Goal: Task Accomplishment & Management: Manage account settings

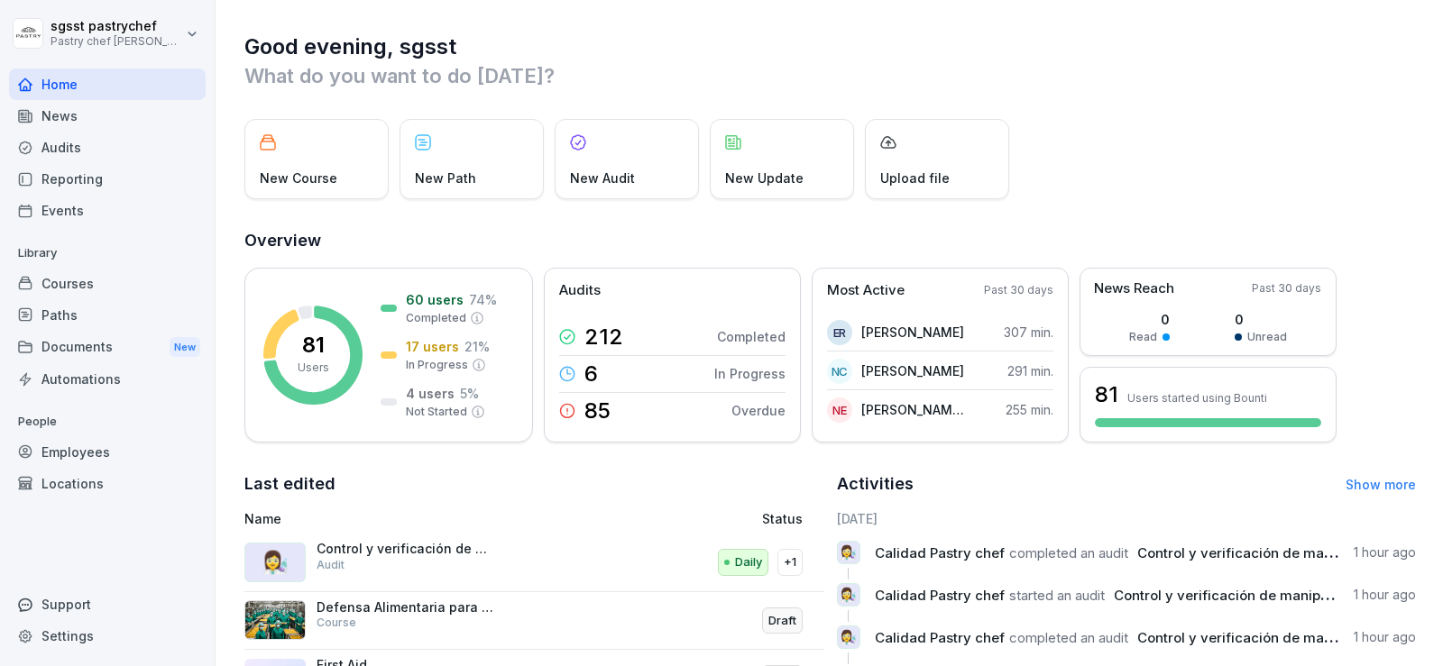
click at [82, 325] on div "Paths" at bounding box center [107, 315] width 197 height 32
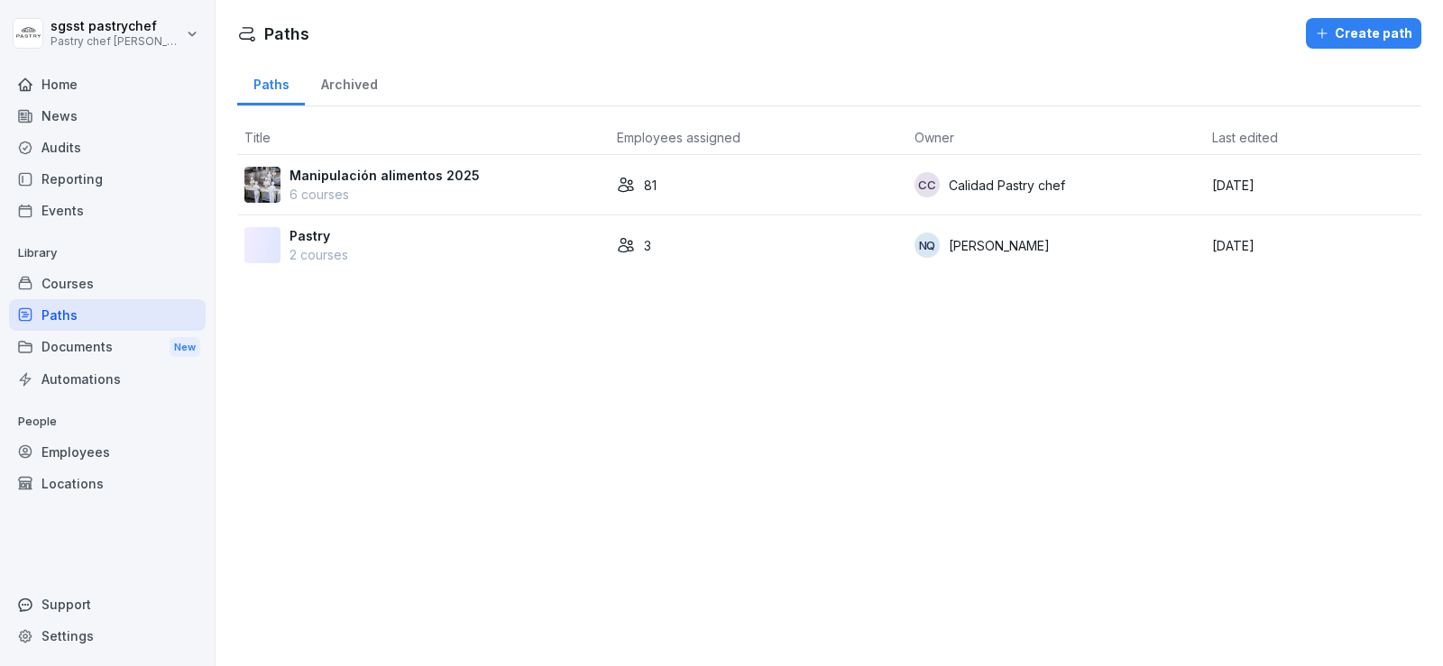
click at [97, 459] on div "Employees" at bounding box center [107, 452] width 197 height 32
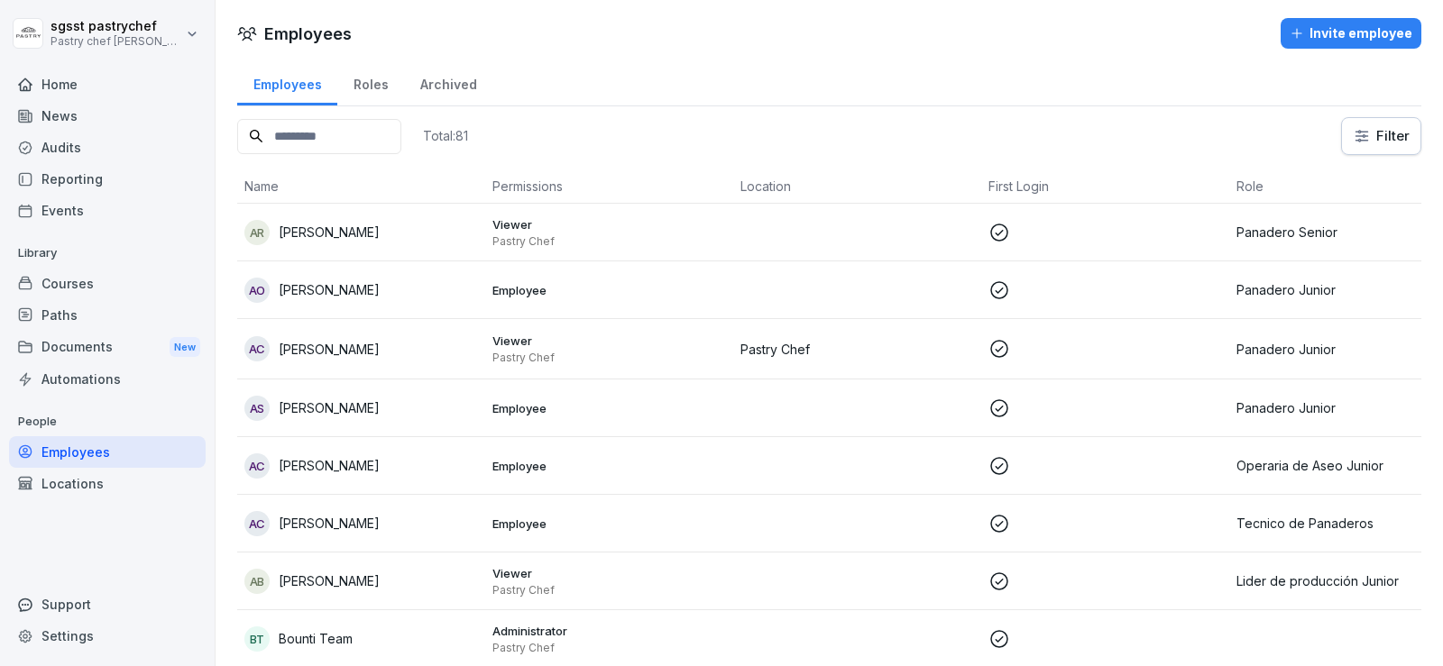
click at [370, 143] on input at bounding box center [319, 136] width 164 height 35
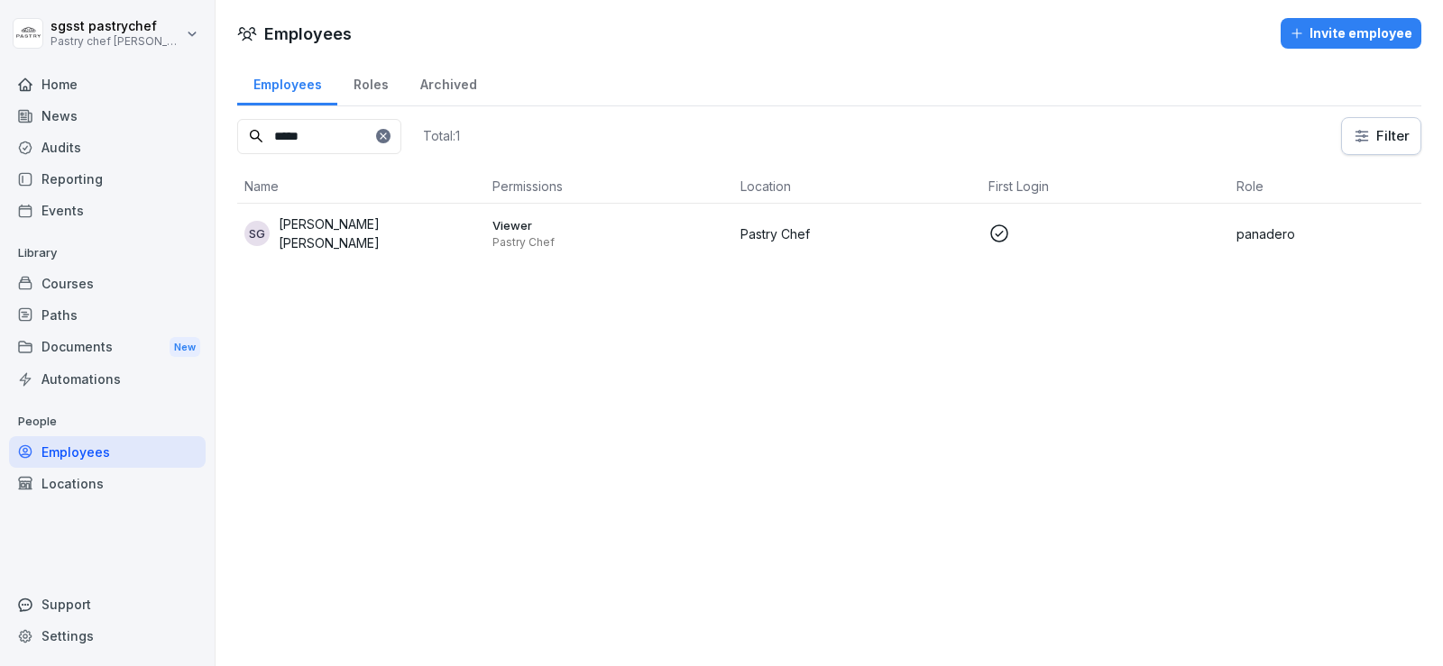
type input "*****"
click at [375, 229] on p "[PERSON_NAME] [PERSON_NAME]" at bounding box center [378, 234] width 199 height 38
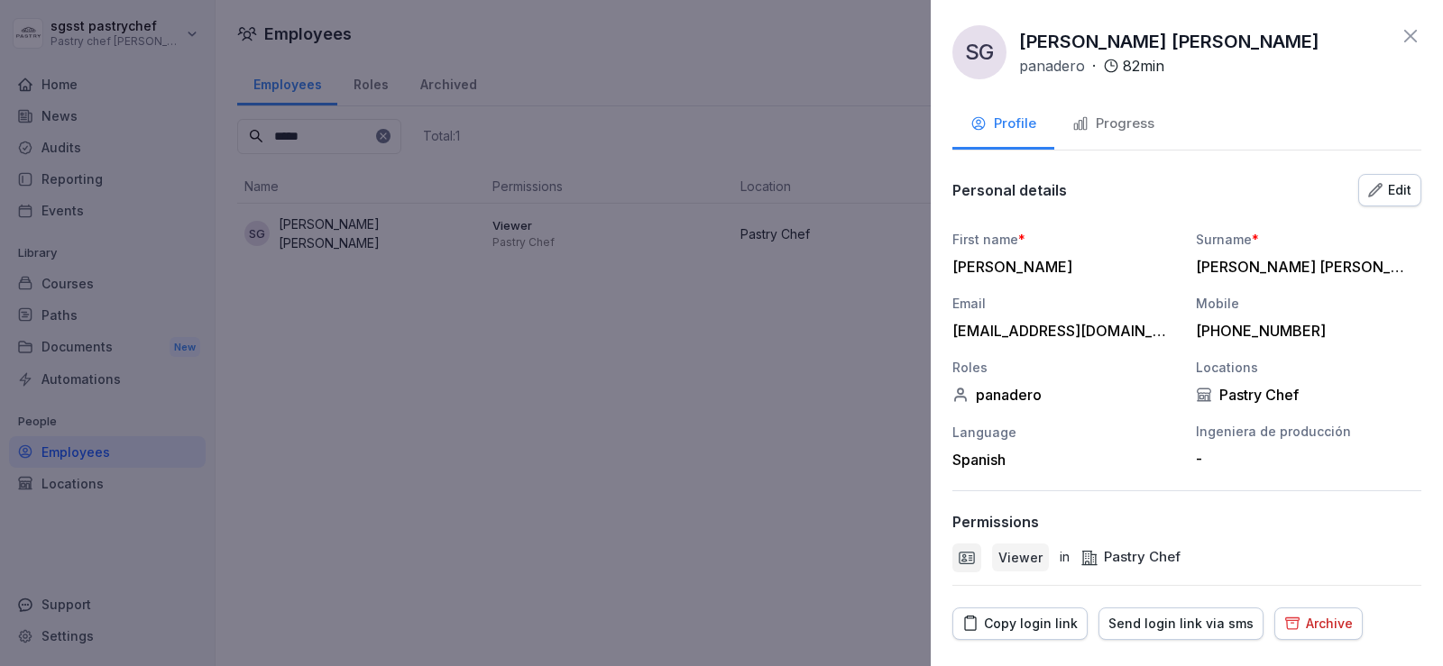
click at [1312, 618] on div "Archive" at bounding box center [1318, 624] width 69 height 20
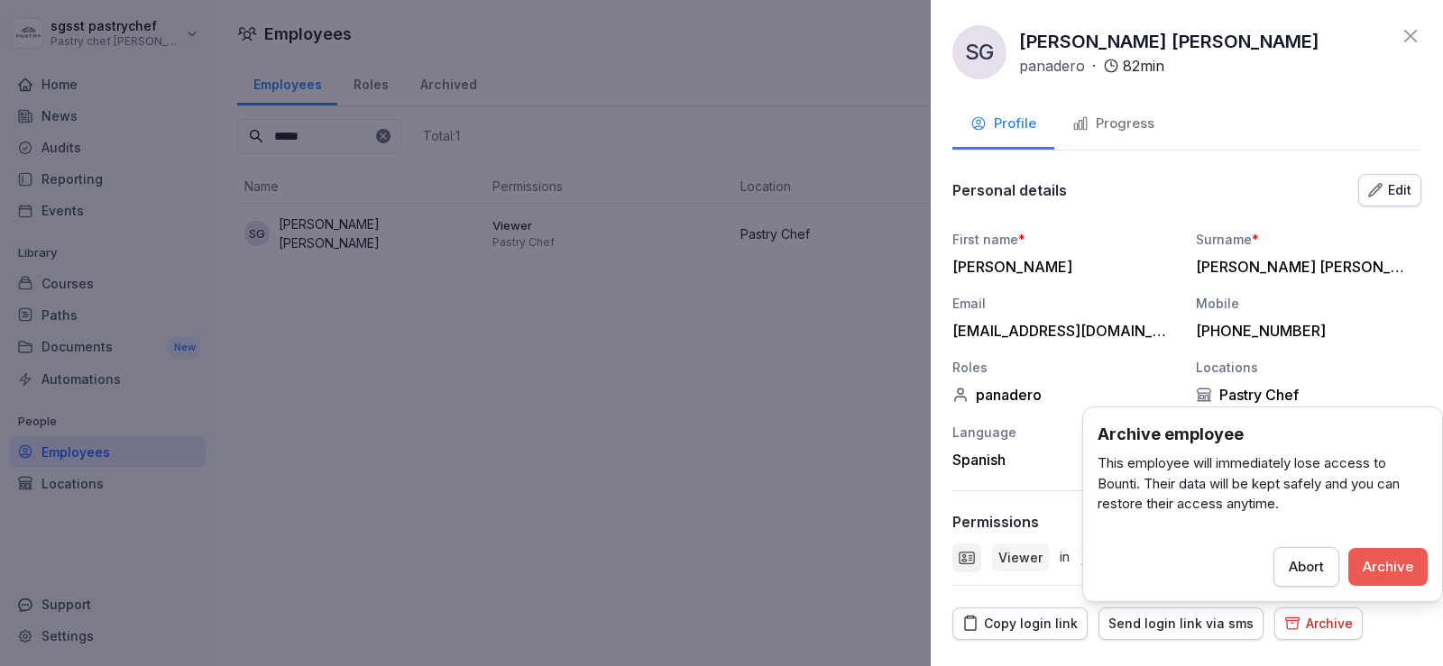
click at [1398, 570] on div "Archive" at bounding box center [1387, 567] width 50 height 20
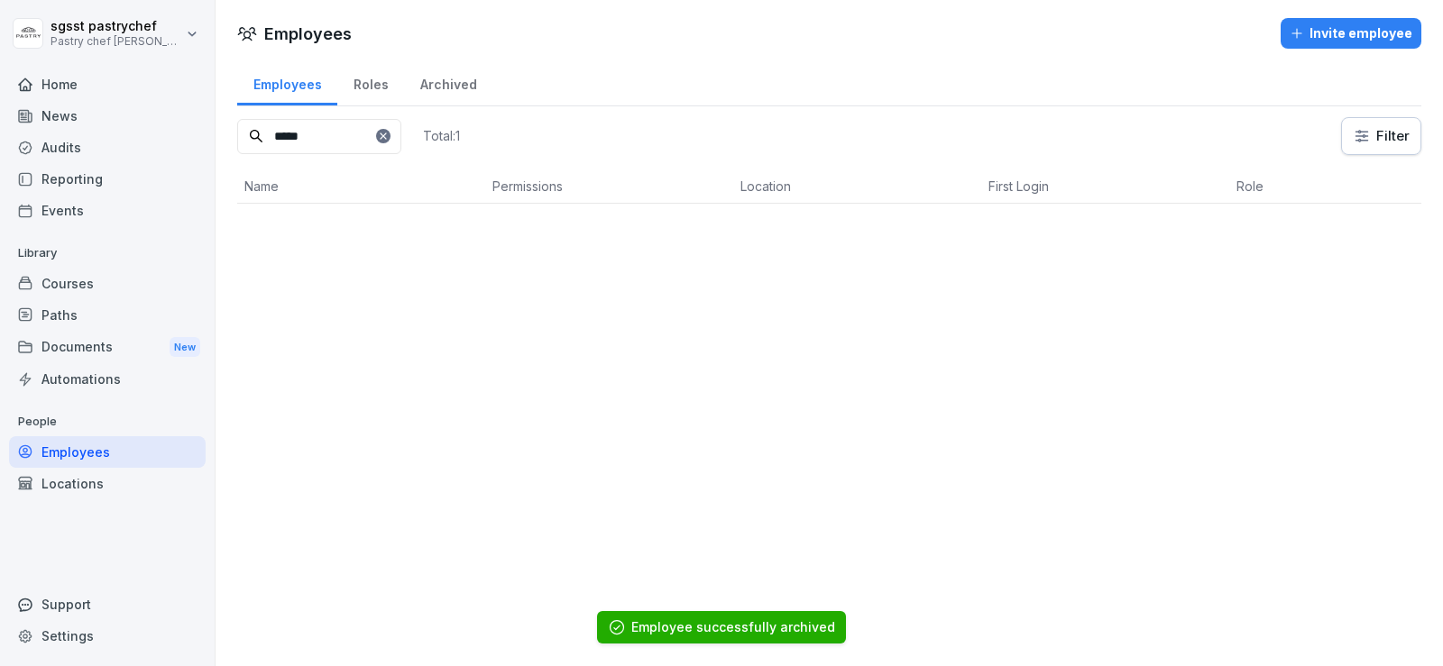
click at [389, 139] on icon at bounding box center [383, 136] width 11 height 11
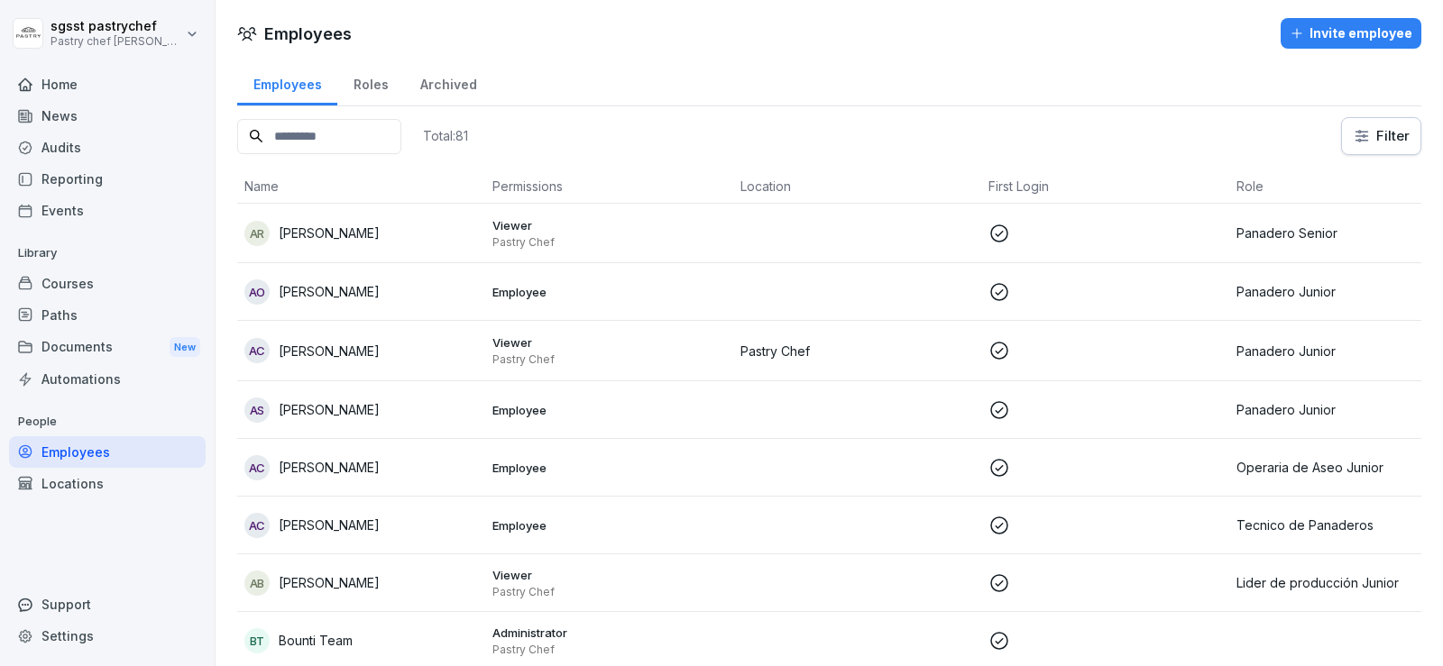
click at [401, 139] on input at bounding box center [319, 136] width 164 height 35
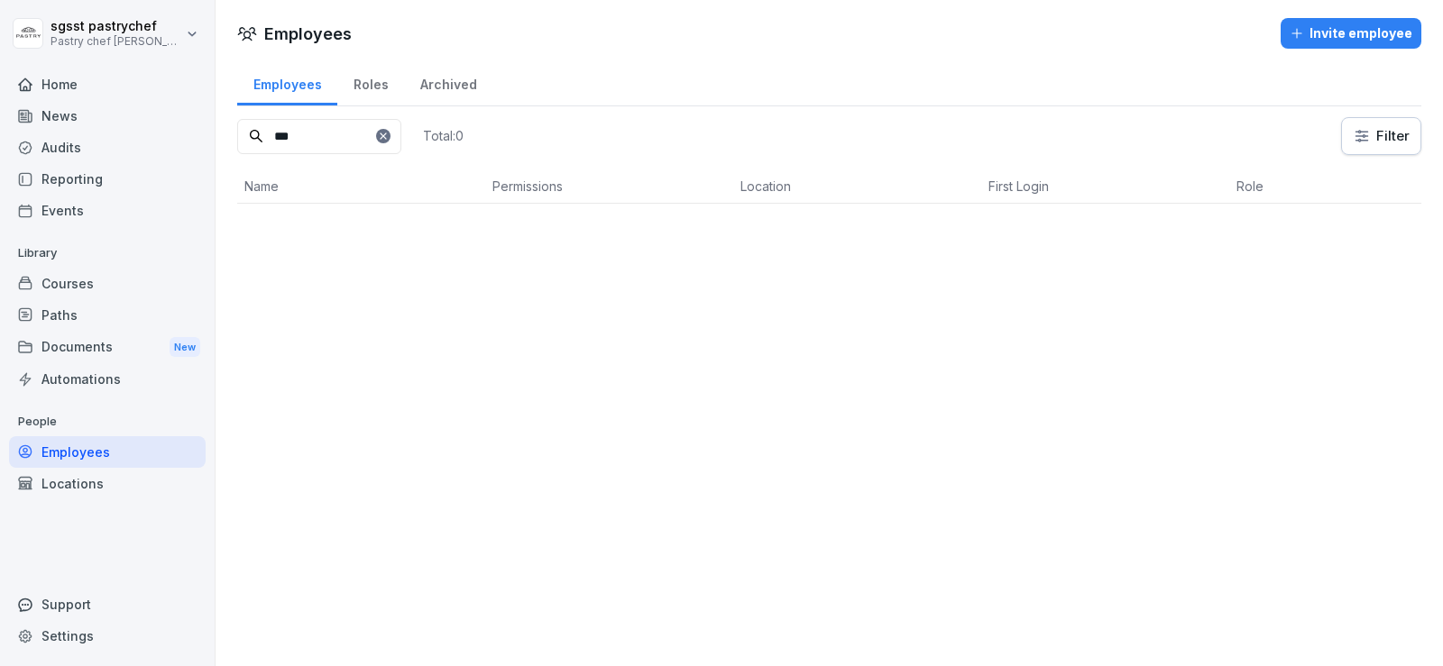
drag, startPoint x: 334, startPoint y: 139, endPoint x: 243, endPoint y: 145, distance: 90.4
click at [243, 145] on input "***" at bounding box center [319, 136] width 164 height 35
type input "******"
click at [386, 137] on icon at bounding box center [383, 136] width 6 height 6
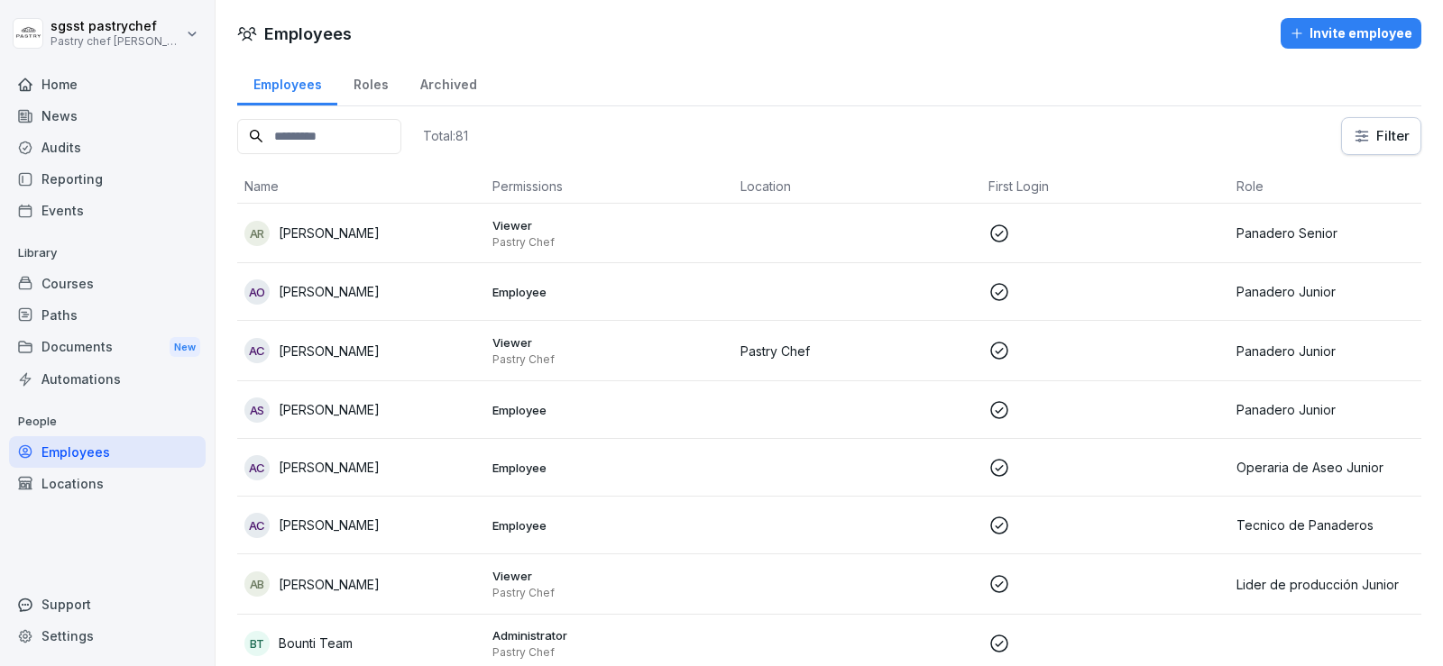
click at [1316, 20] on button "Invite employee" at bounding box center [1350, 33] width 141 height 31
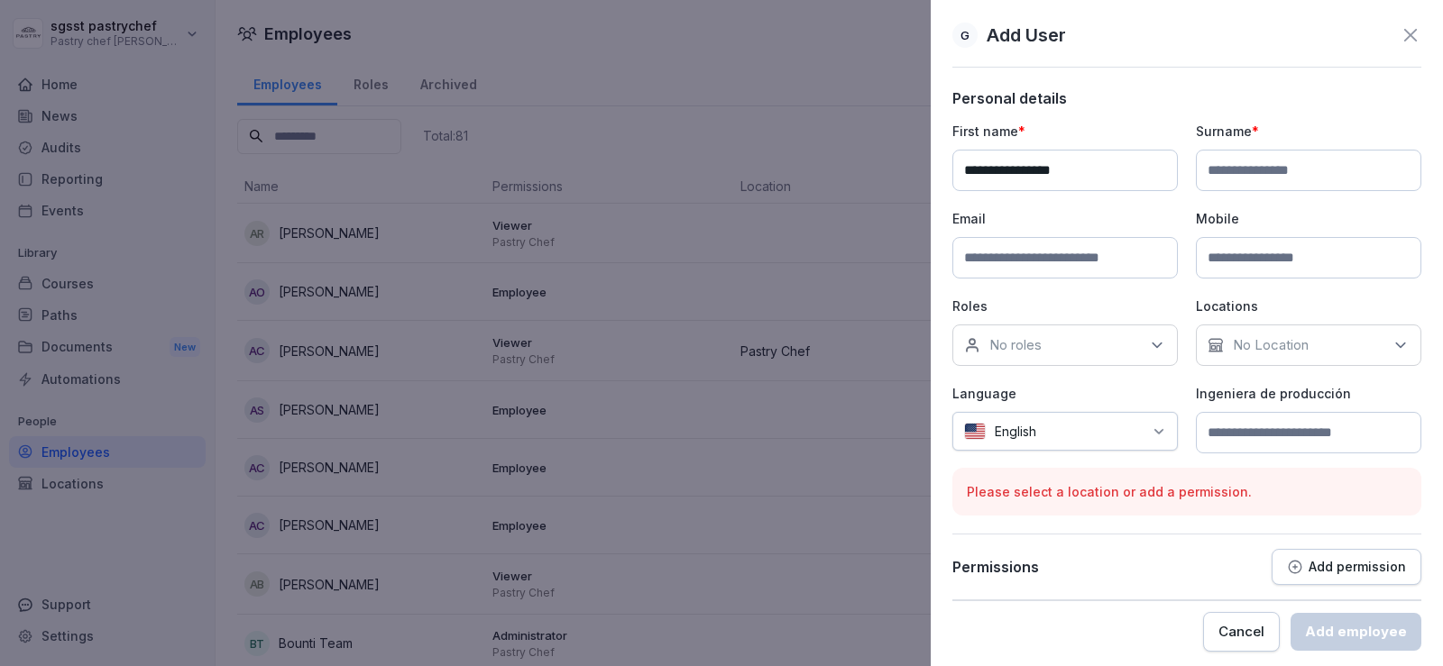
type input "**********"
paste input "**********"
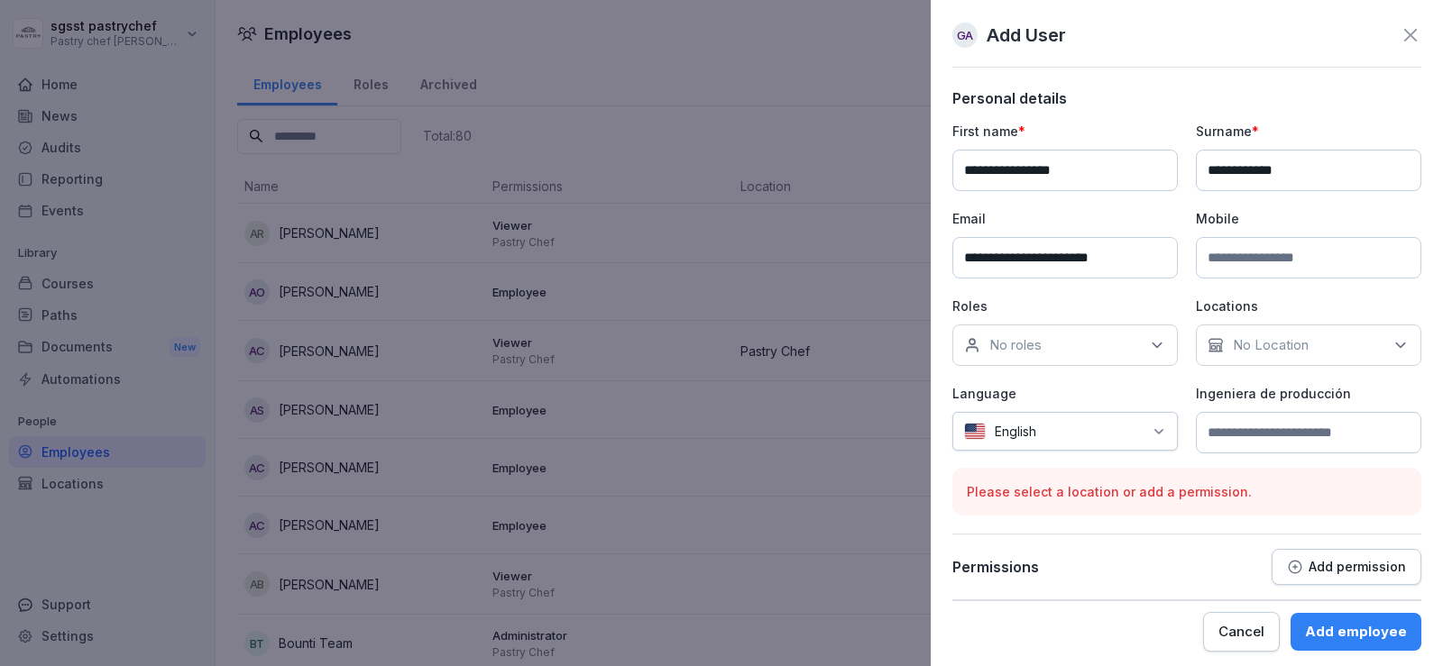
type input "**********"
click at [1256, 261] on input at bounding box center [1308, 257] width 225 height 41
type input "**********"
click at [1101, 347] on div "No roles" at bounding box center [1064, 345] width 225 height 41
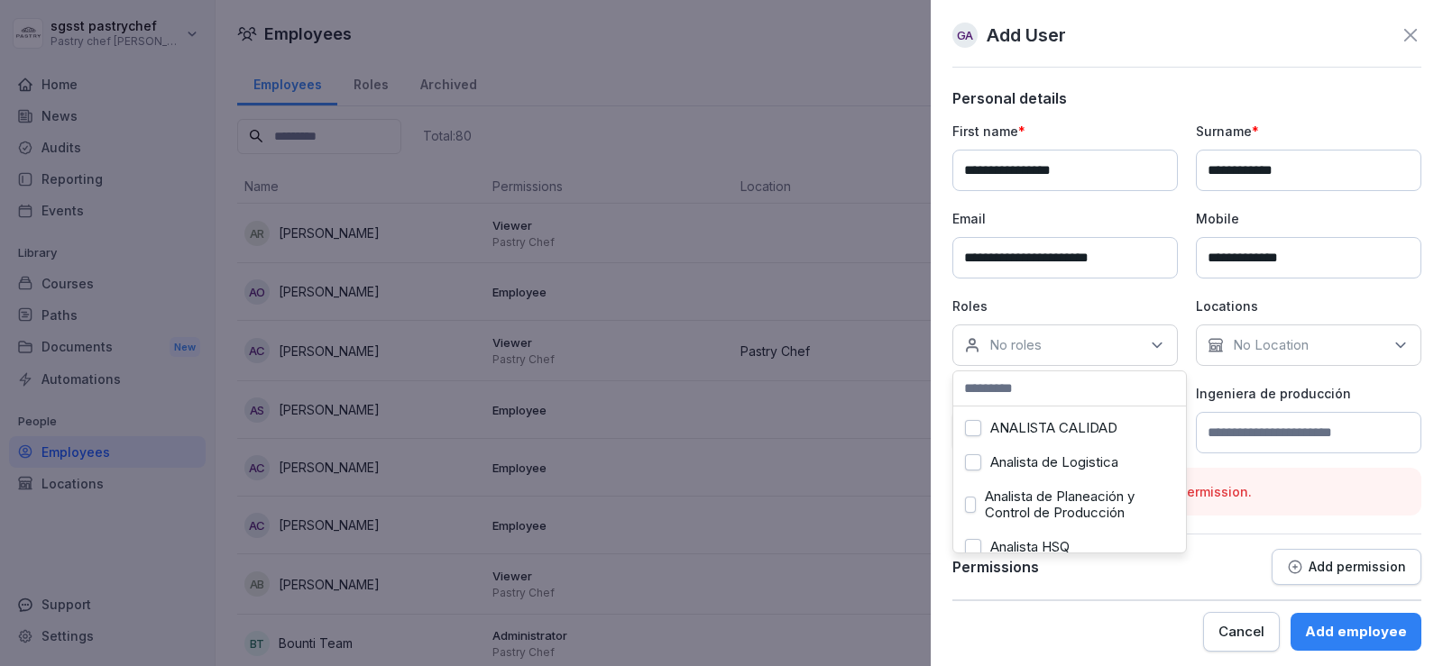
click at [1053, 471] on div "Analista de Logistica" at bounding box center [1070, 462] width 224 height 34
click at [1281, 355] on div "No Location" at bounding box center [1308, 345] width 225 height 41
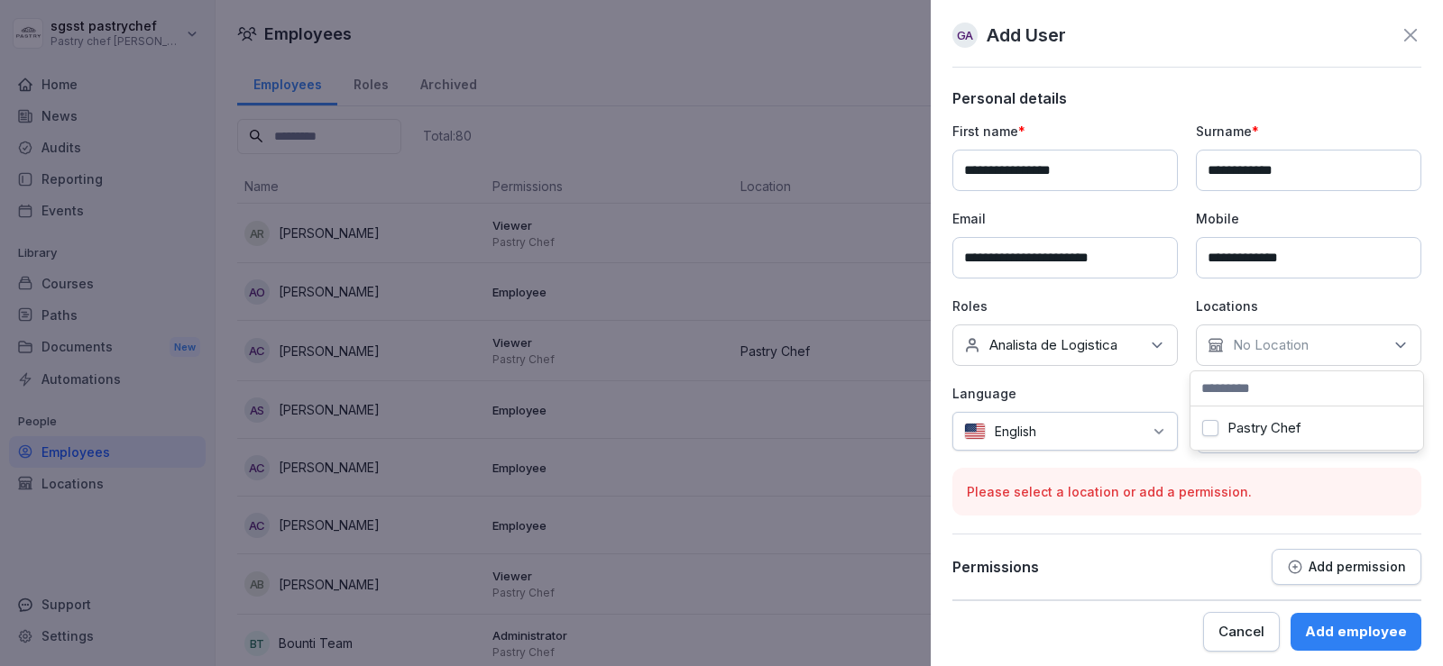
click at [1285, 427] on label "Pastry Chef" at bounding box center [1264, 428] width 74 height 16
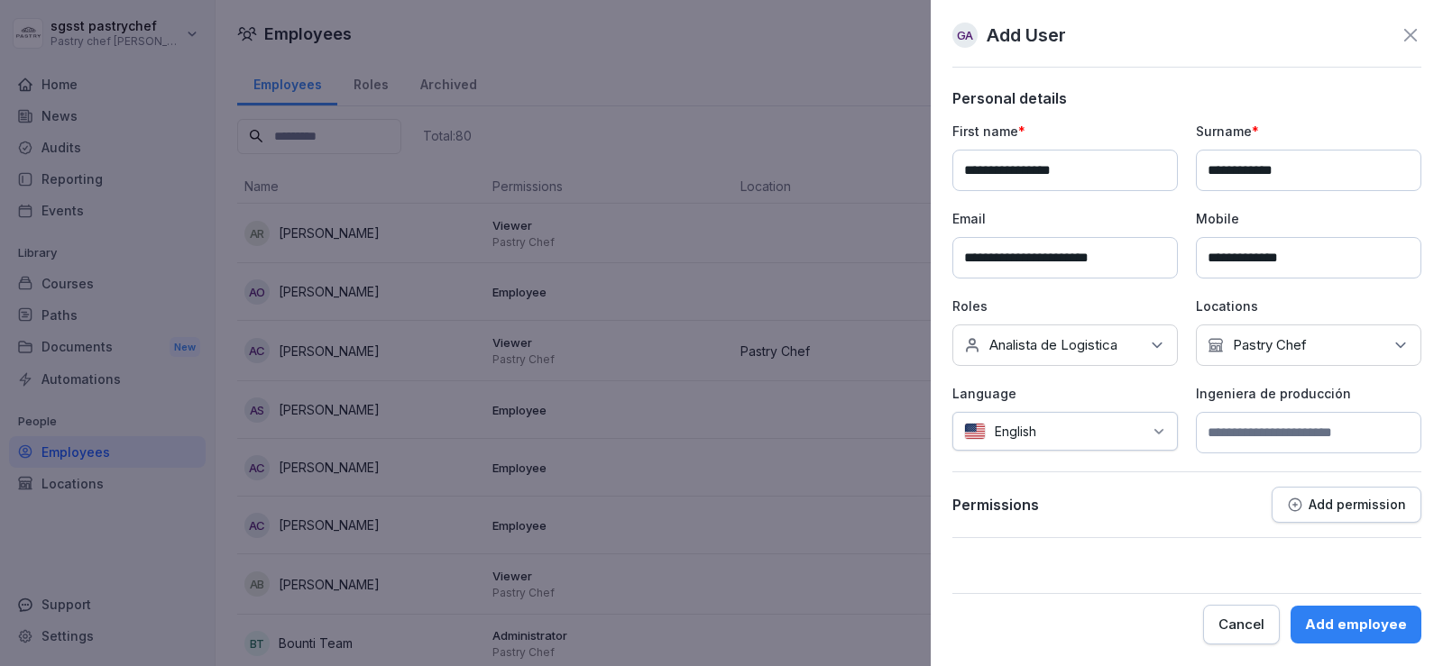
click at [1070, 434] on div at bounding box center [1093, 431] width 97 height 19
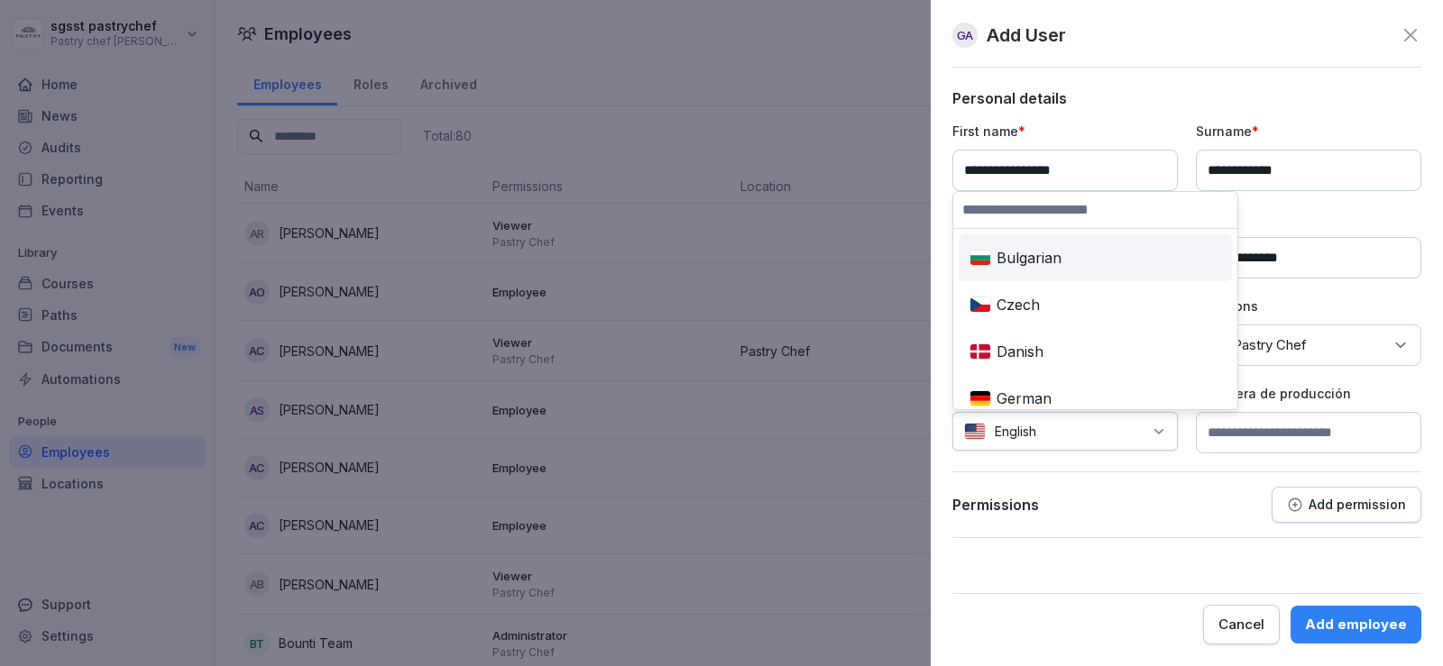
type input "*"
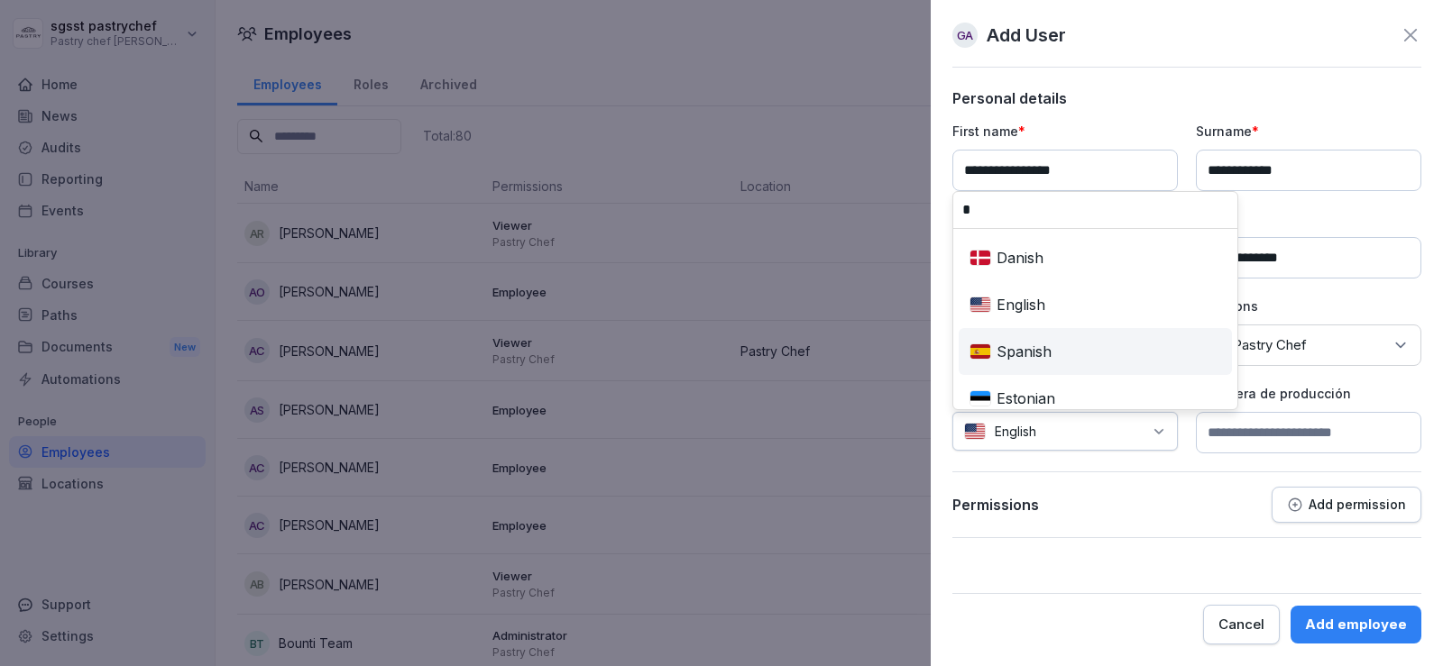
type input "*"
click at [1060, 347] on div "Spanish" at bounding box center [1095, 352] width 266 height 40
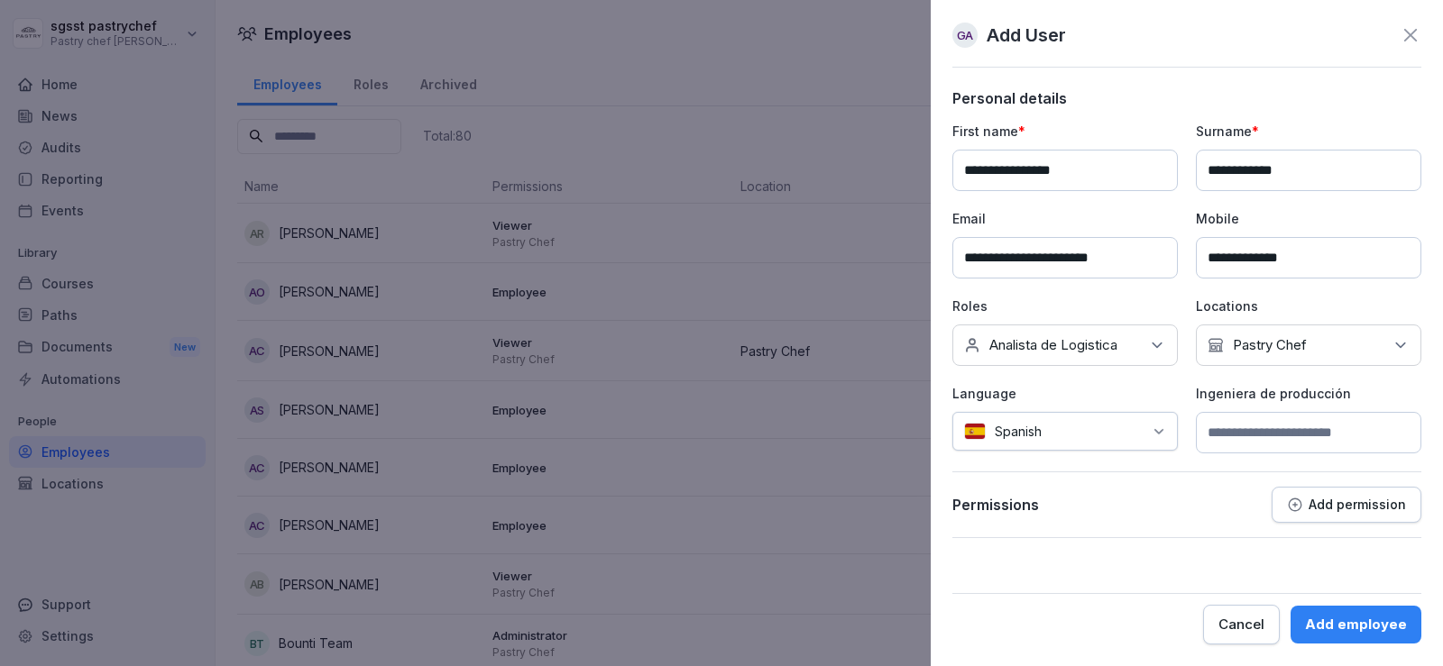
click at [1309, 429] on input at bounding box center [1308, 432] width 225 height 41
click at [1353, 503] on p "Add permission" at bounding box center [1356, 505] width 97 height 14
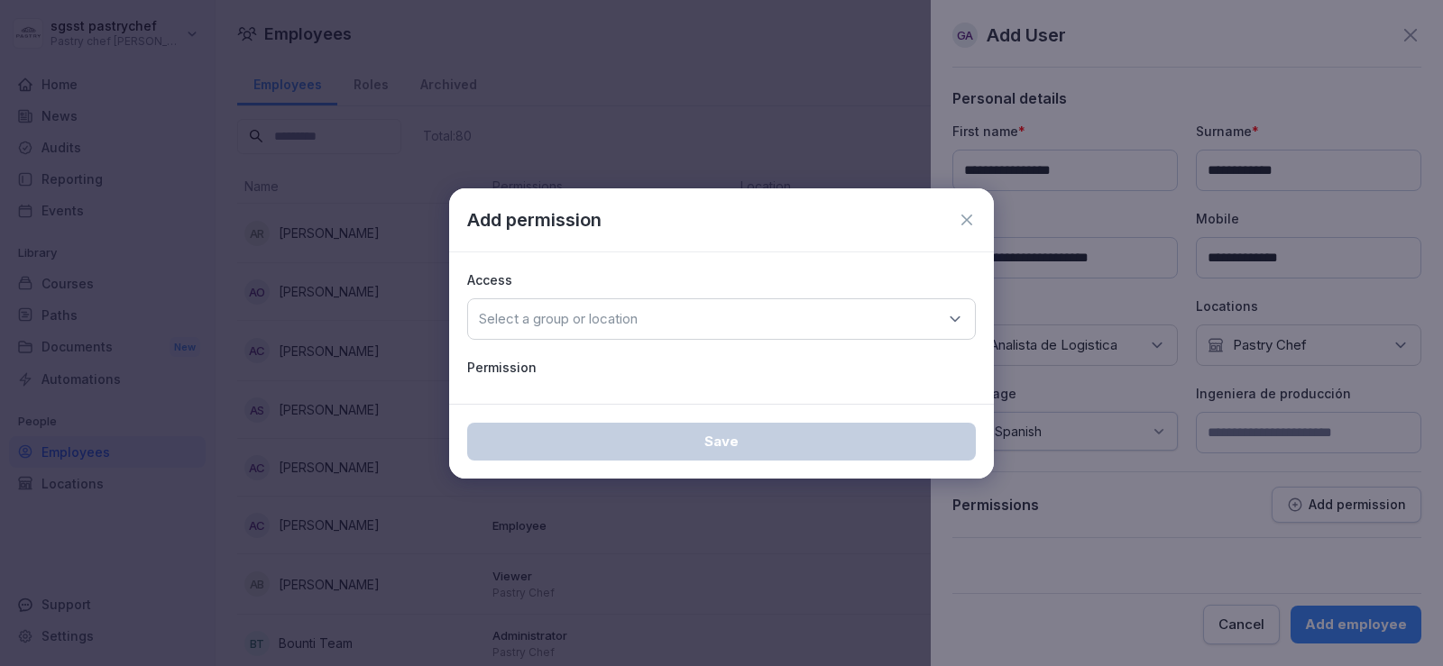
click at [732, 316] on div "Select a group or location" at bounding box center [721, 318] width 509 height 41
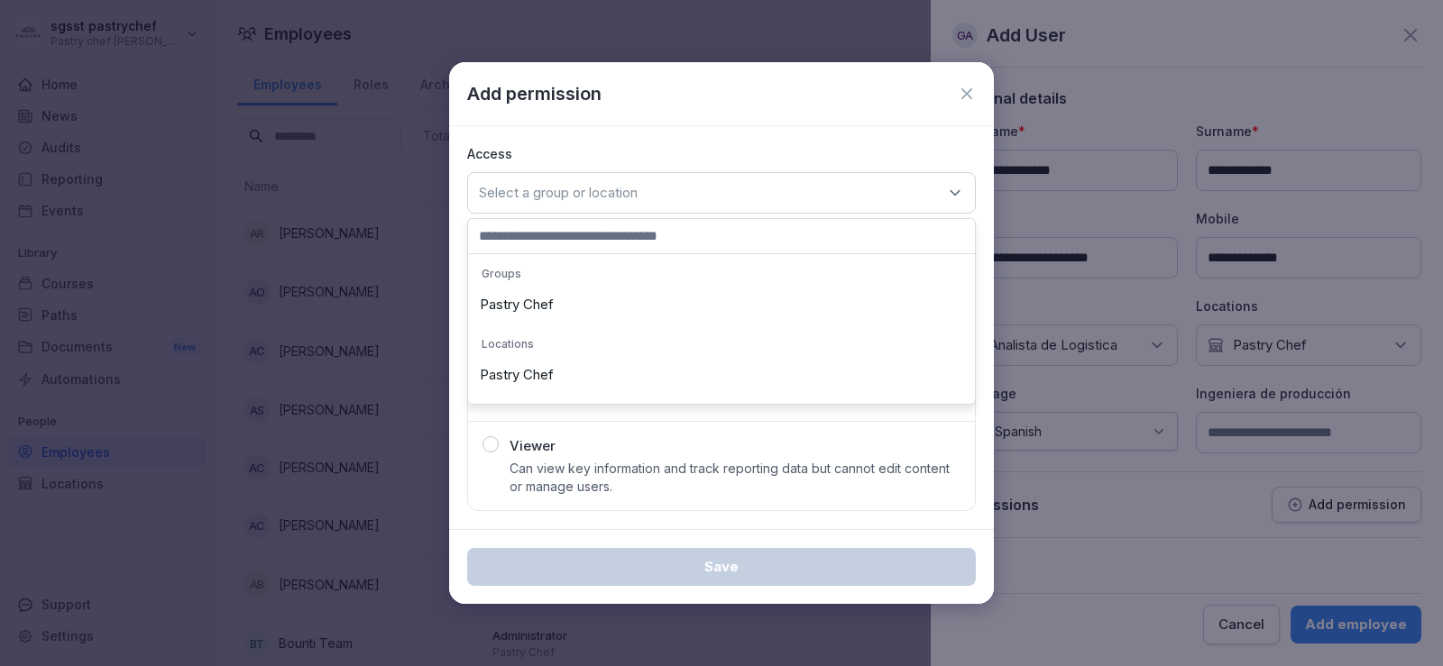
click at [544, 307] on div "Pastry Chef" at bounding box center [721, 305] width 498 height 34
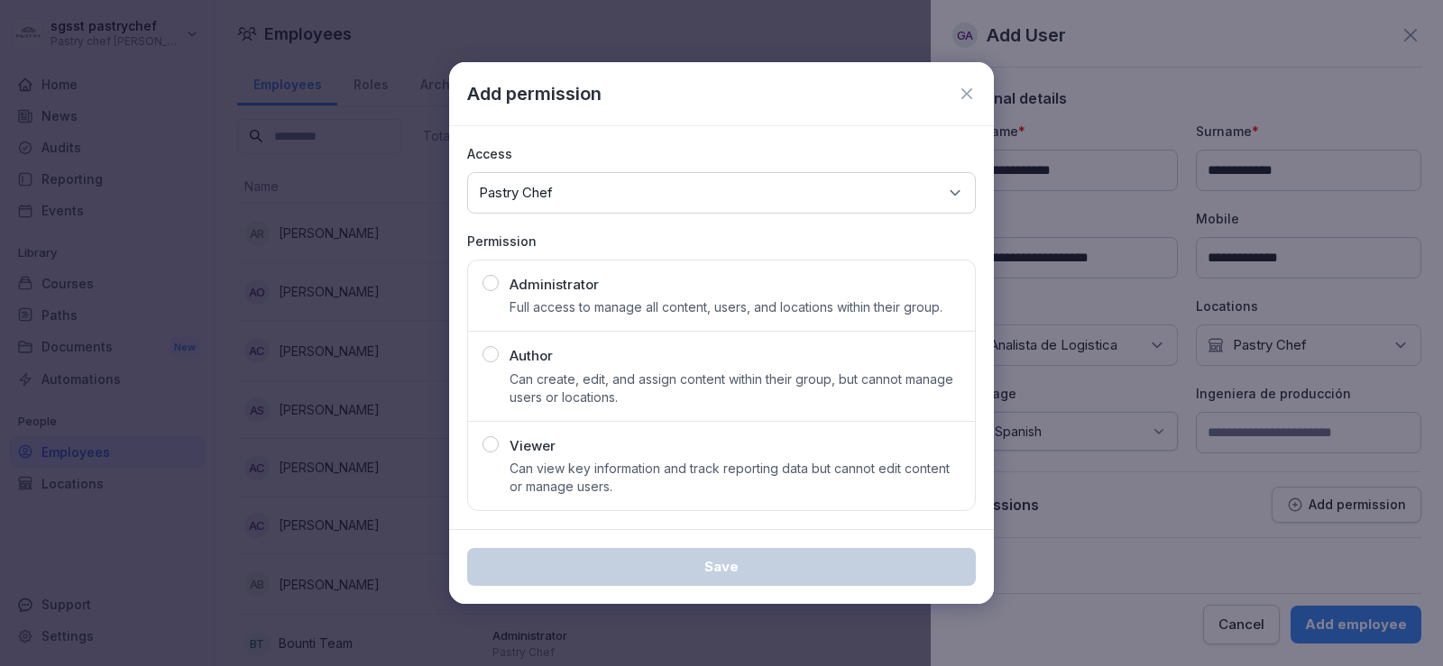
click at [501, 447] on div "Viewer Can view key information and track reporting data but cannot edit conten…" at bounding box center [721, 466] width 478 height 60
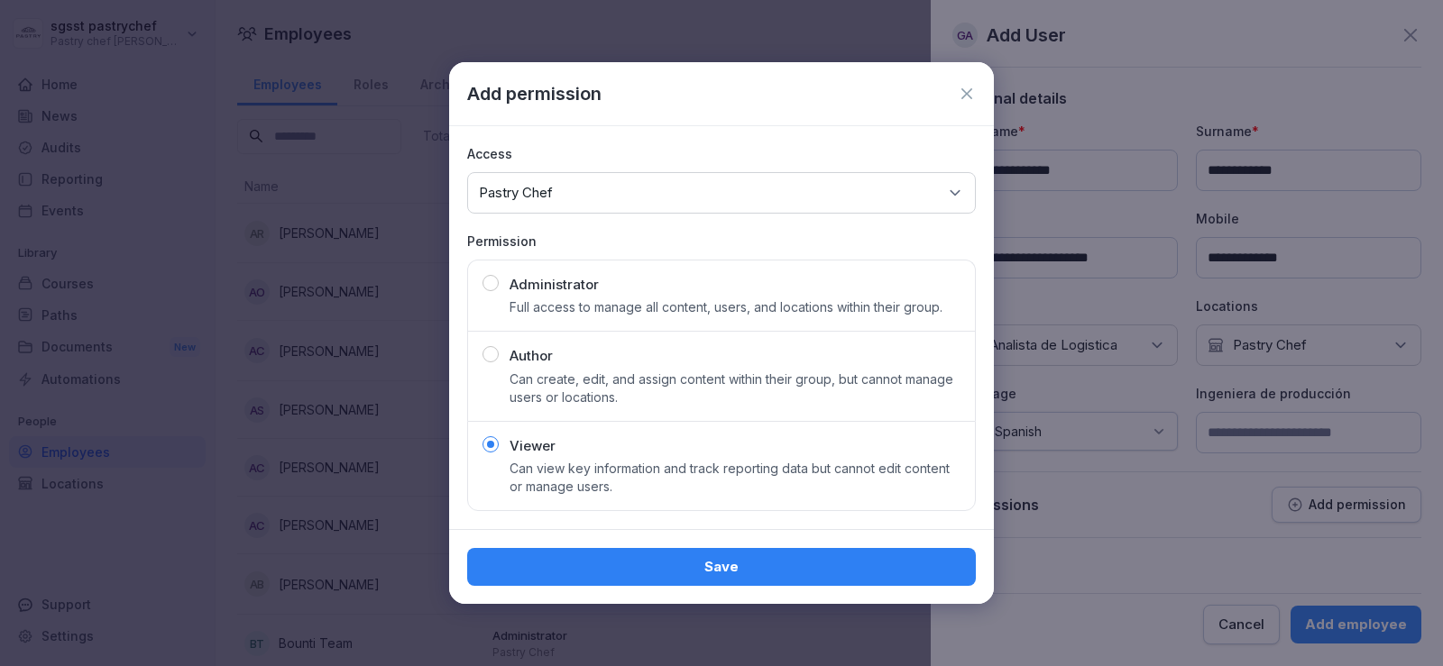
click at [720, 573] on div "Save" at bounding box center [722, 567] width 480 height 20
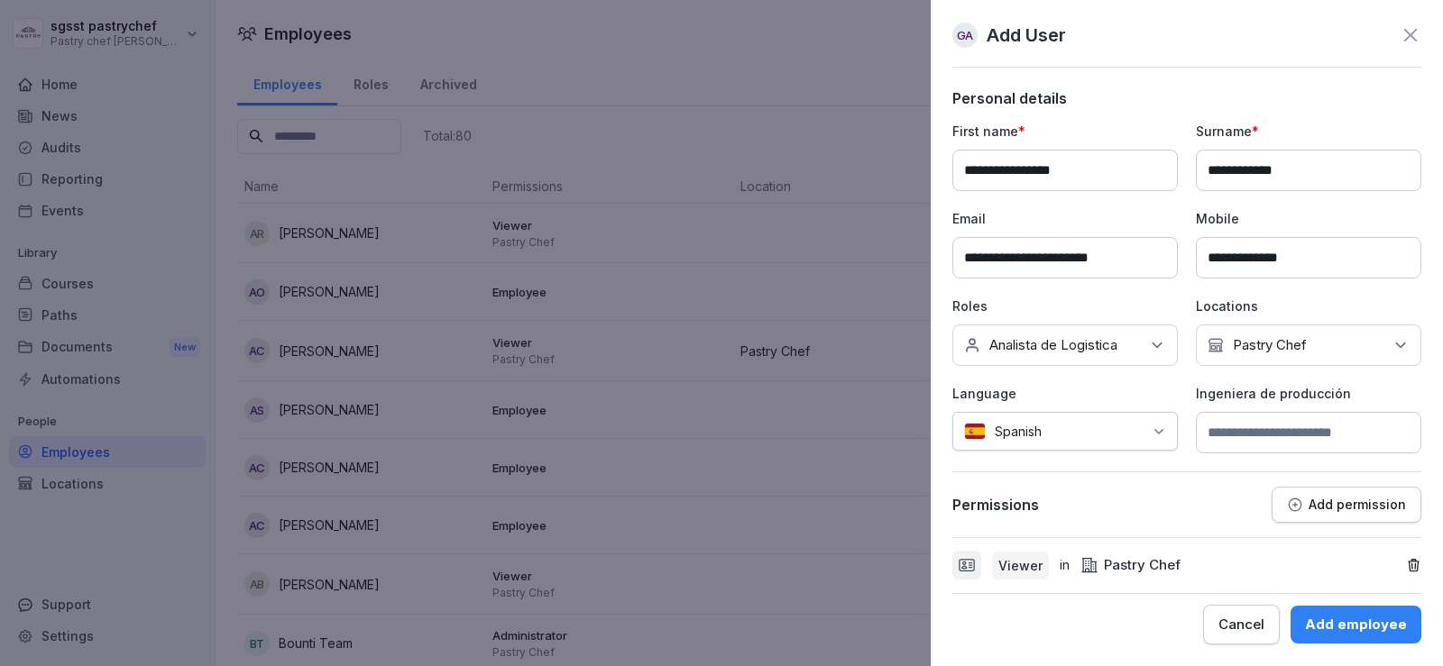
click at [1380, 624] on div "Add employee" at bounding box center [1356, 625] width 102 height 20
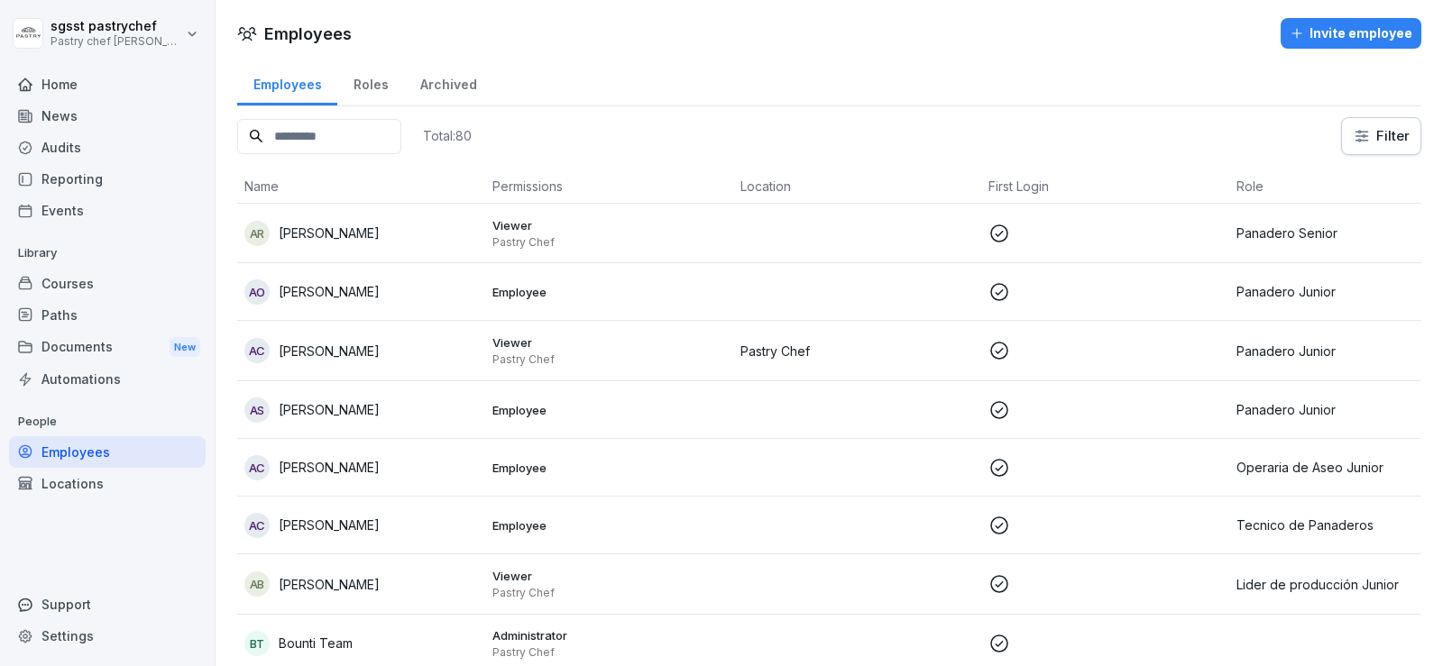
click at [349, 137] on input at bounding box center [319, 136] width 164 height 35
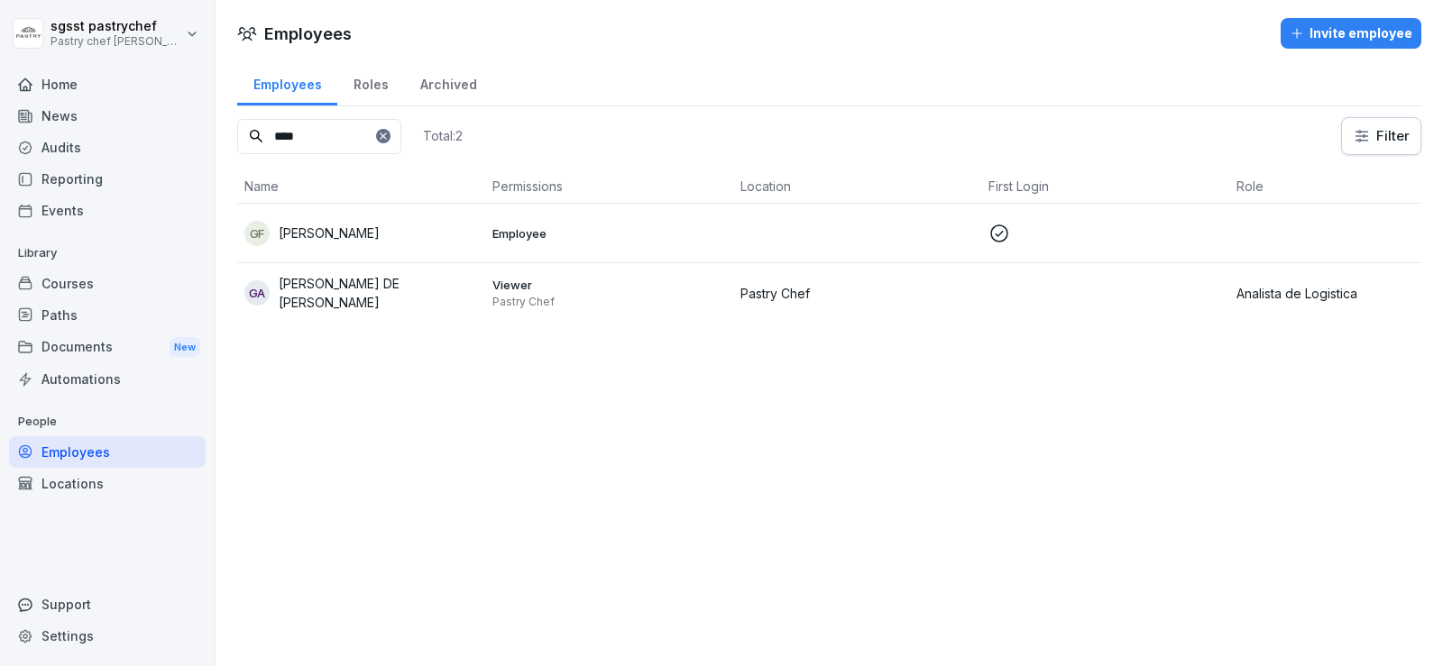
type input "****"
click at [358, 280] on p "[PERSON_NAME] DE [PERSON_NAME]" at bounding box center [378, 293] width 199 height 38
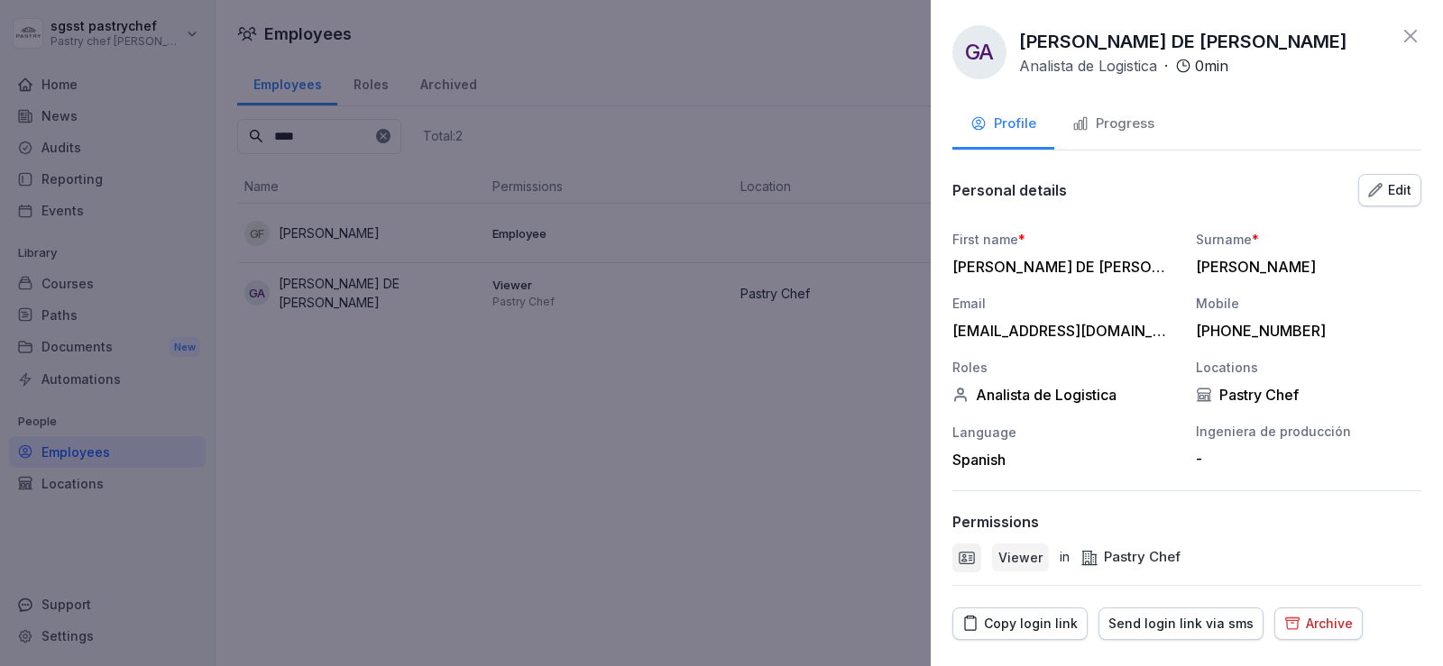
click at [37, 208] on div at bounding box center [721, 333] width 1443 height 666
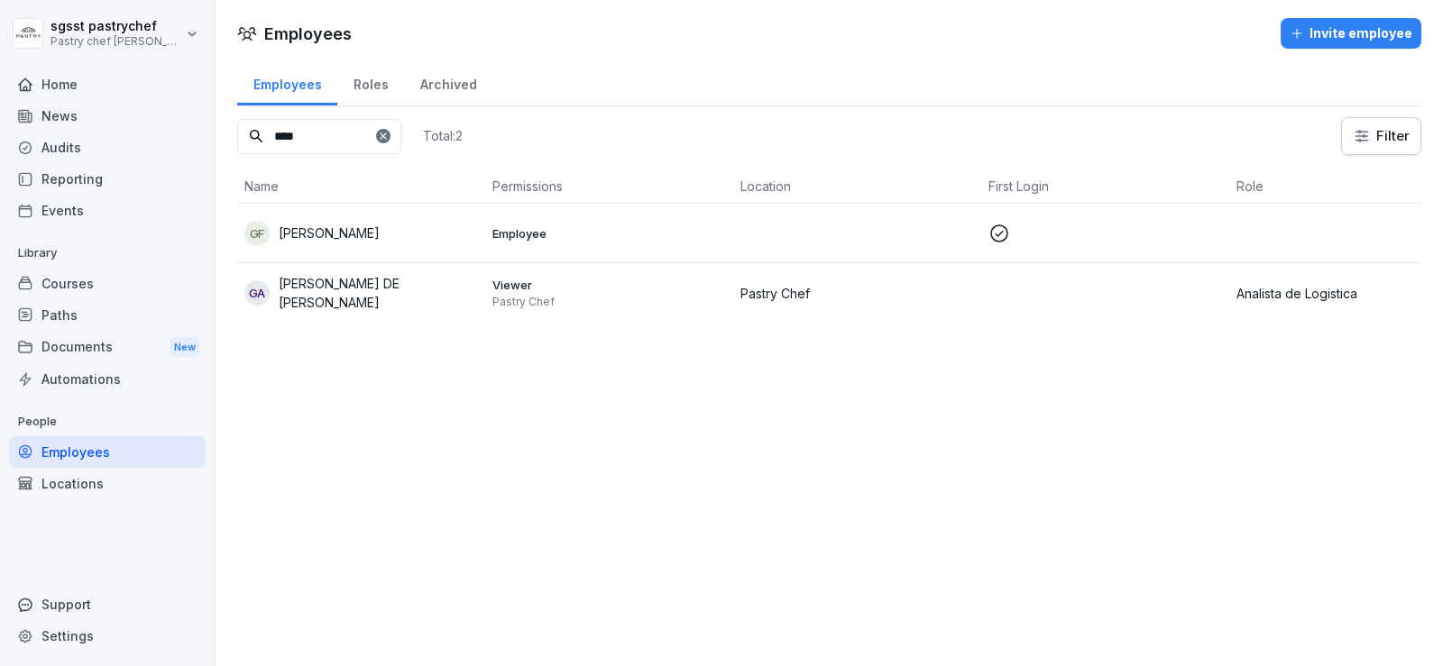
click at [101, 305] on div "Paths" at bounding box center [107, 315] width 197 height 32
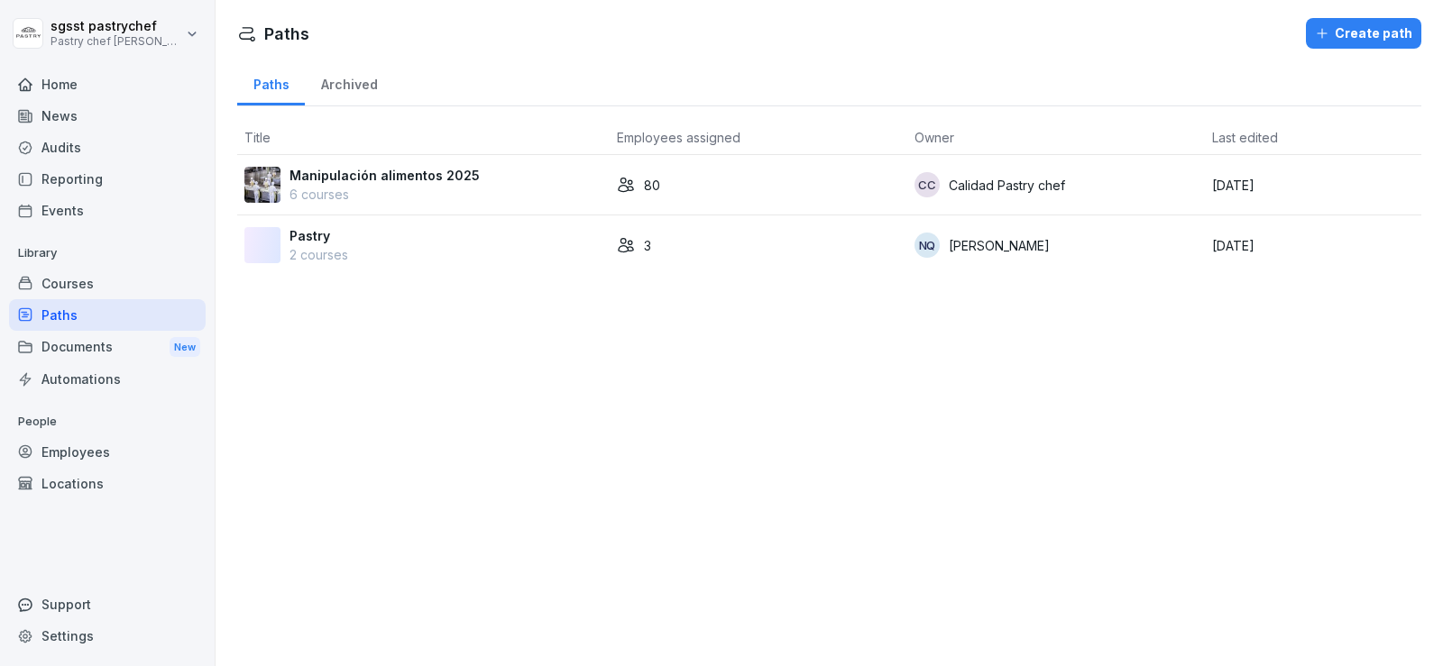
click at [402, 190] on p "6 courses" at bounding box center [384, 194] width 190 height 19
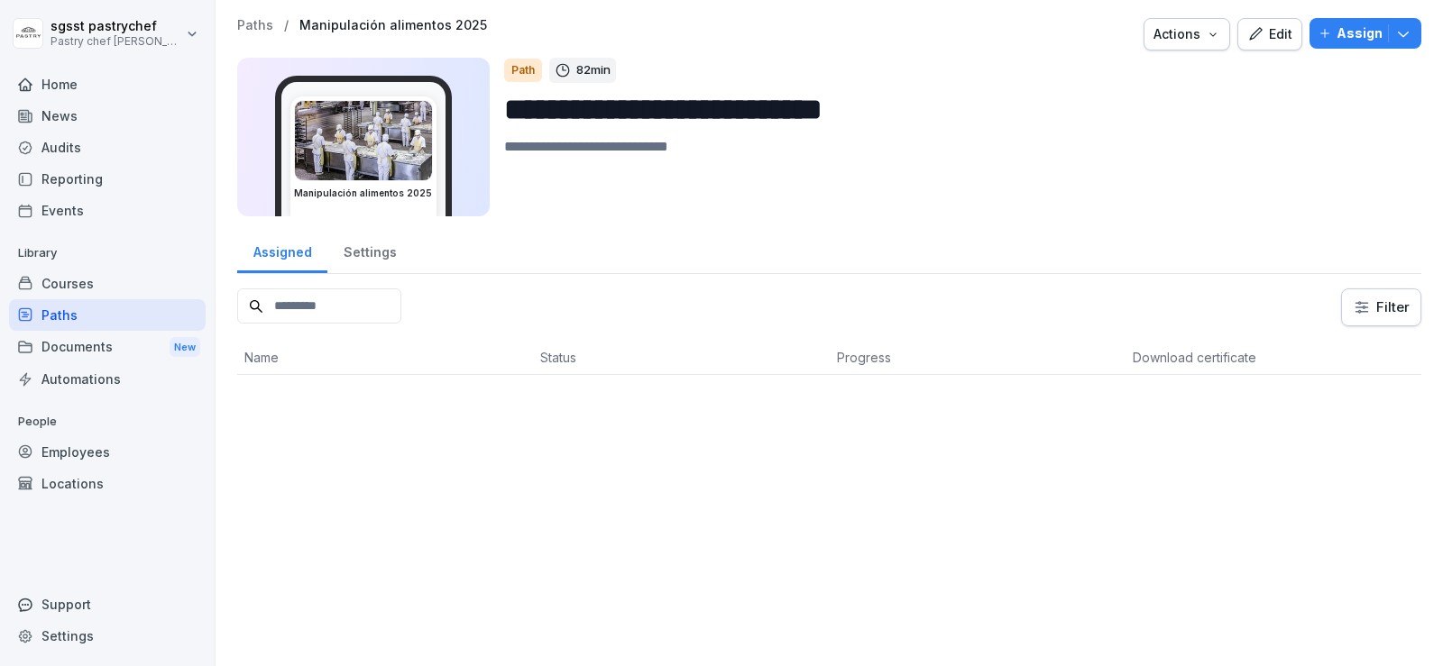
click at [376, 304] on input at bounding box center [319, 306] width 164 height 35
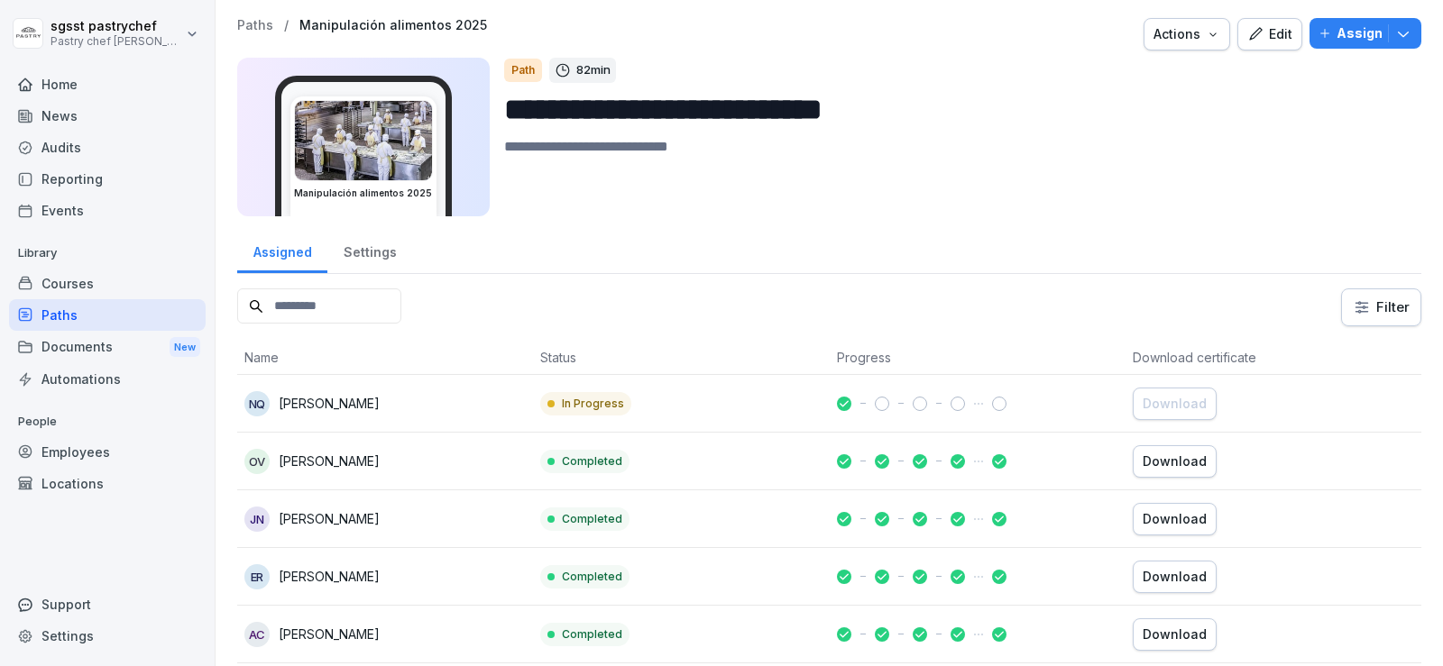
click at [1347, 32] on p "Assign" at bounding box center [1359, 33] width 46 height 20
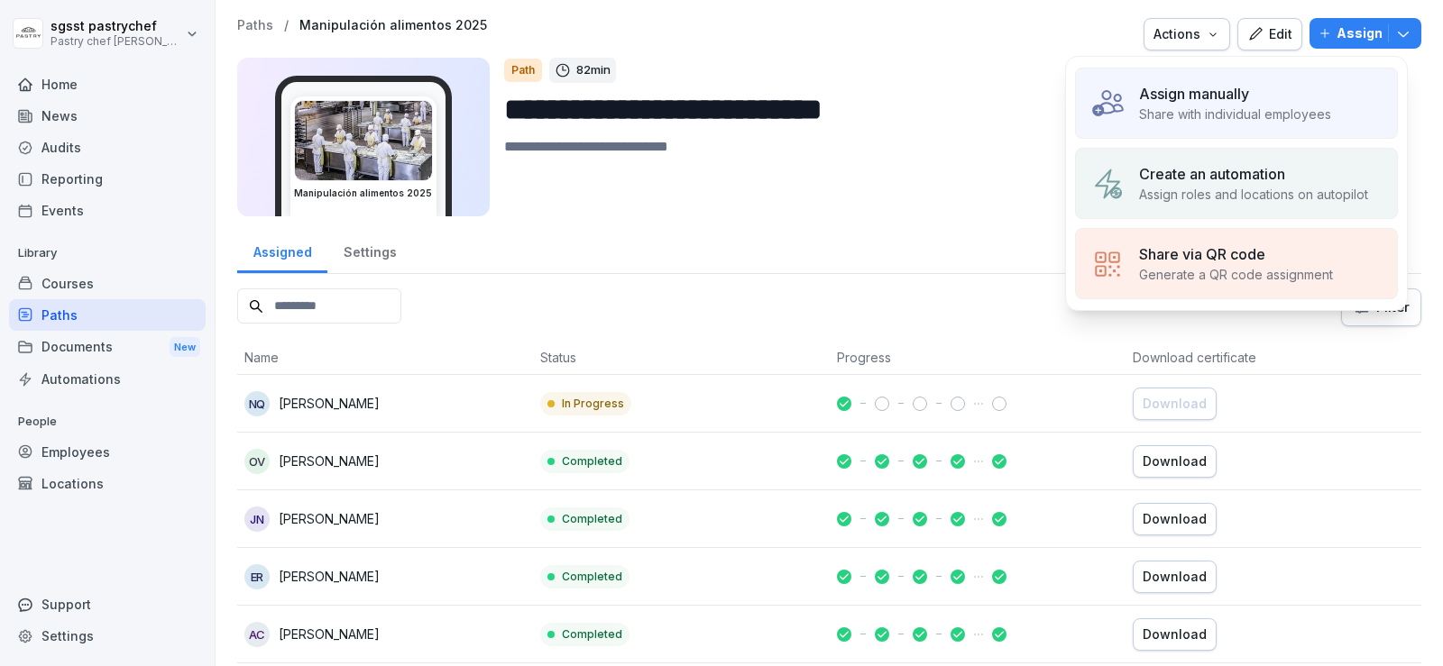
click at [1248, 92] on p "Assign manually" at bounding box center [1194, 94] width 110 height 22
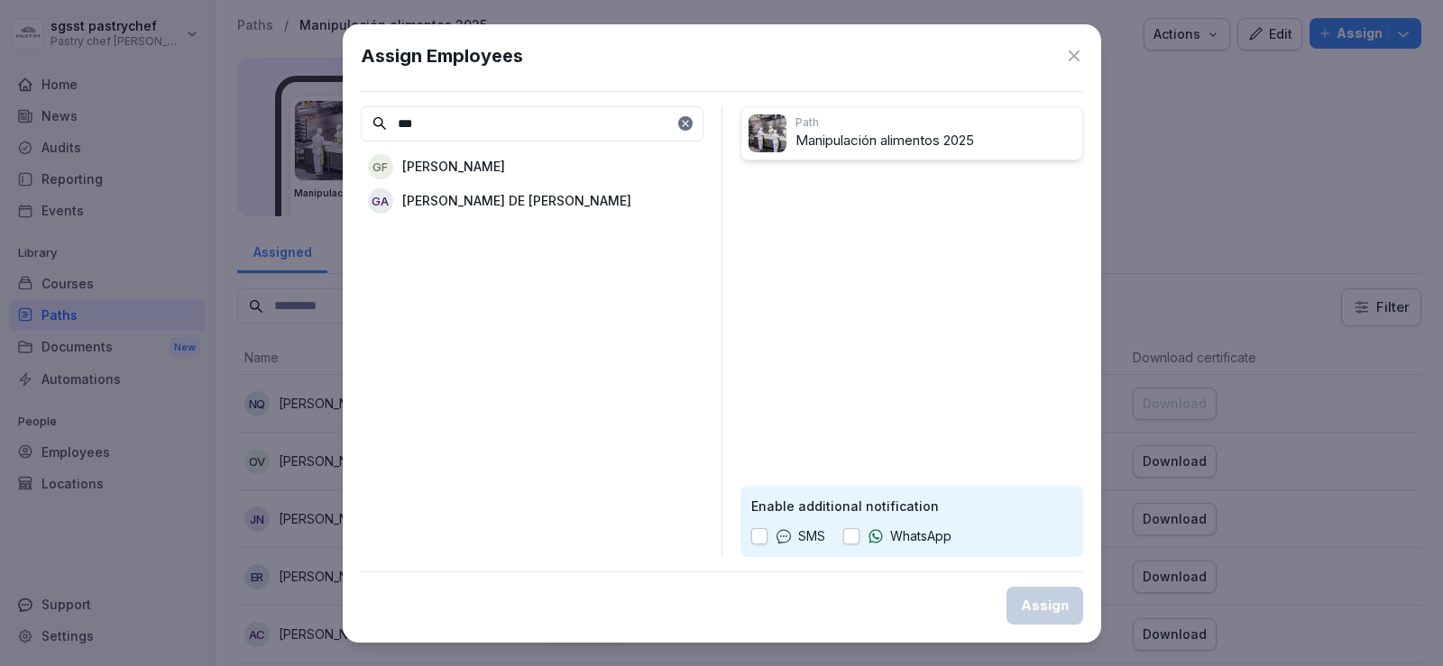
type input "***"
click at [500, 191] on p "[PERSON_NAME] DE [PERSON_NAME]" at bounding box center [516, 200] width 229 height 19
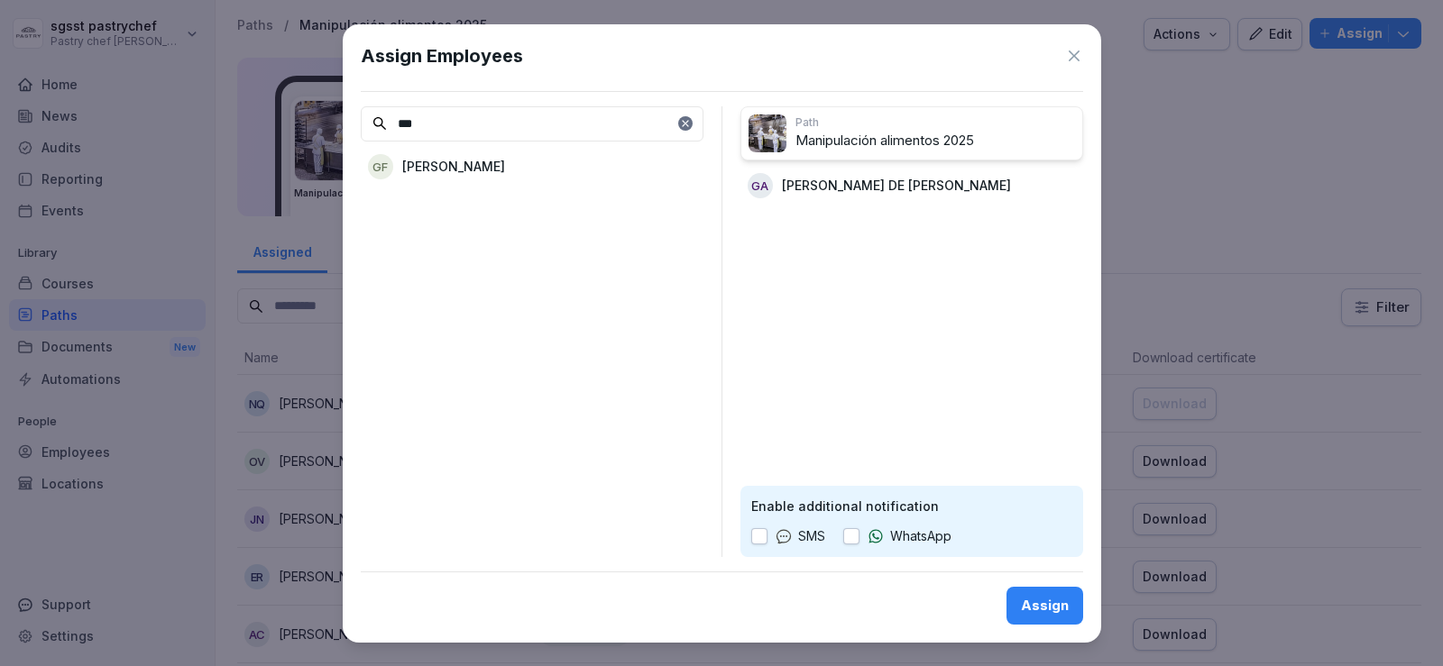
click at [843, 535] on button "button" at bounding box center [851, 536] width 16 height 16
click at [1059, 597] on div "Assign" at bounding box center [1045, 606] width 48 height 20
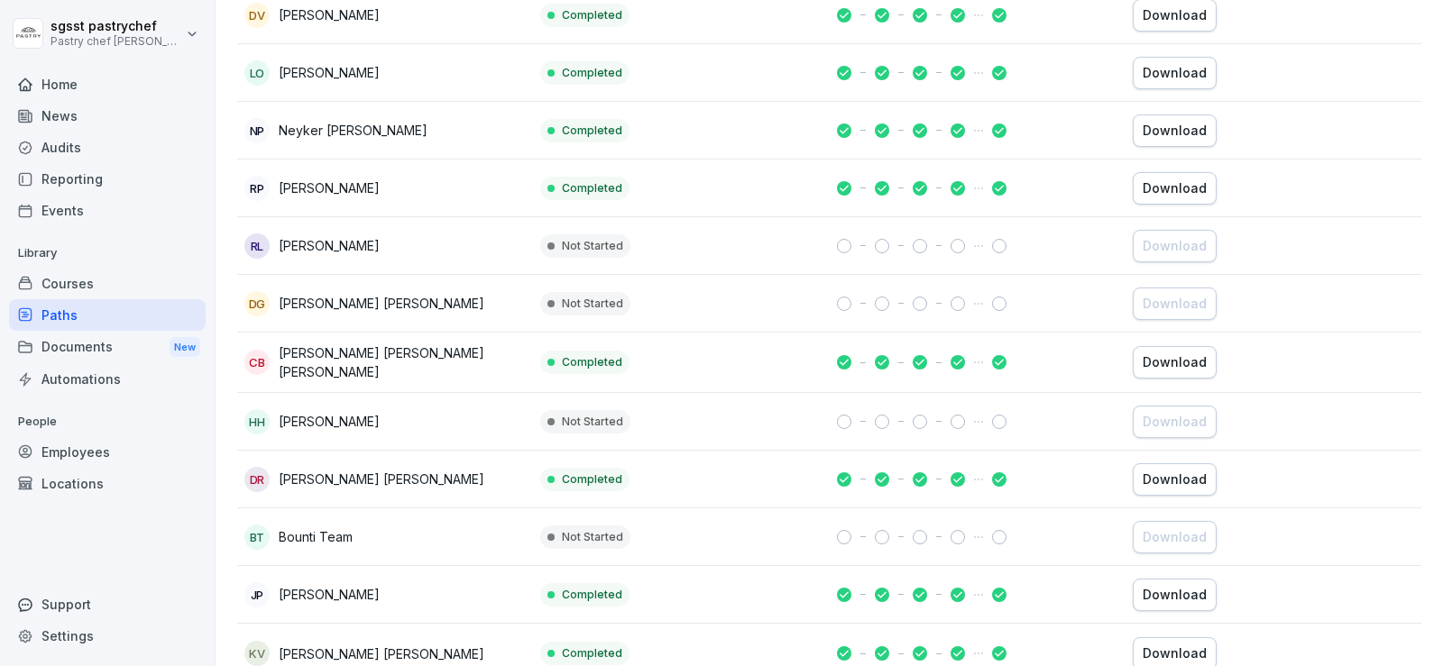
scroll to position [1864, 0]
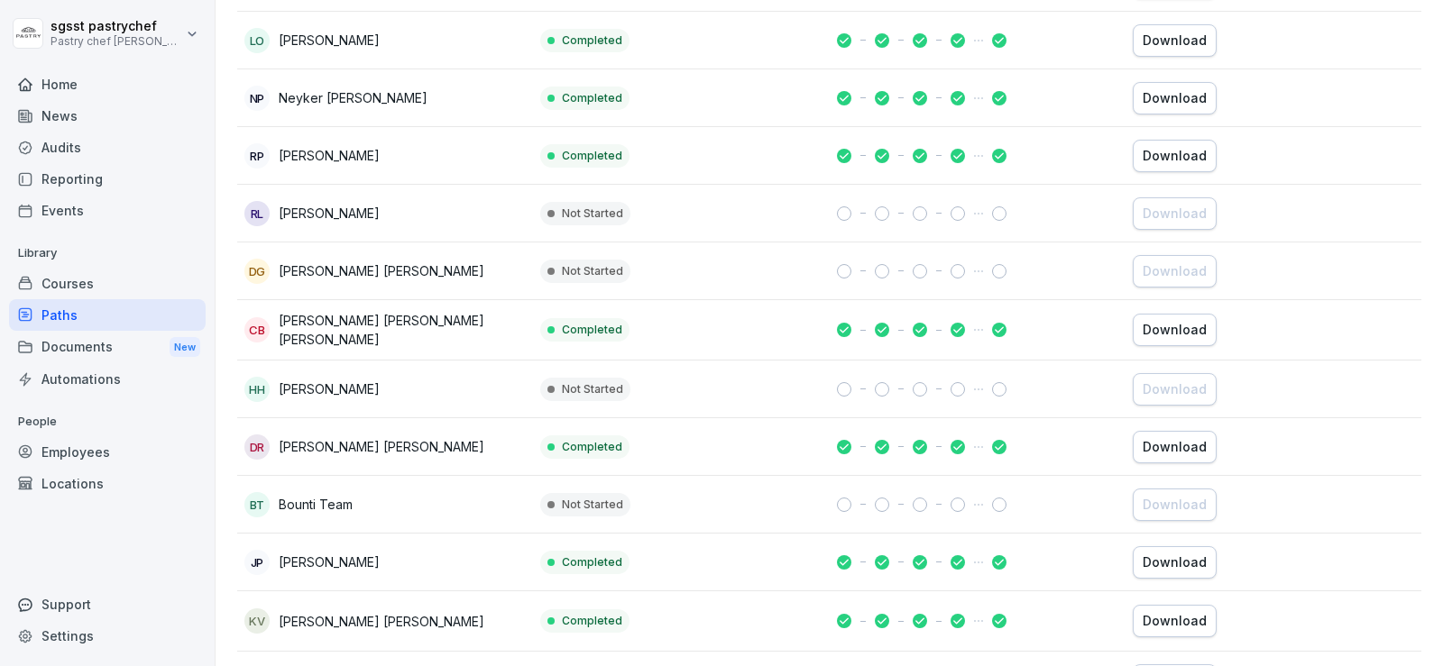
click at [472, 447] on p "[PERSON_NAME] [PERSON_NAME]" at bounding box center [382, 446] width 206 height 19
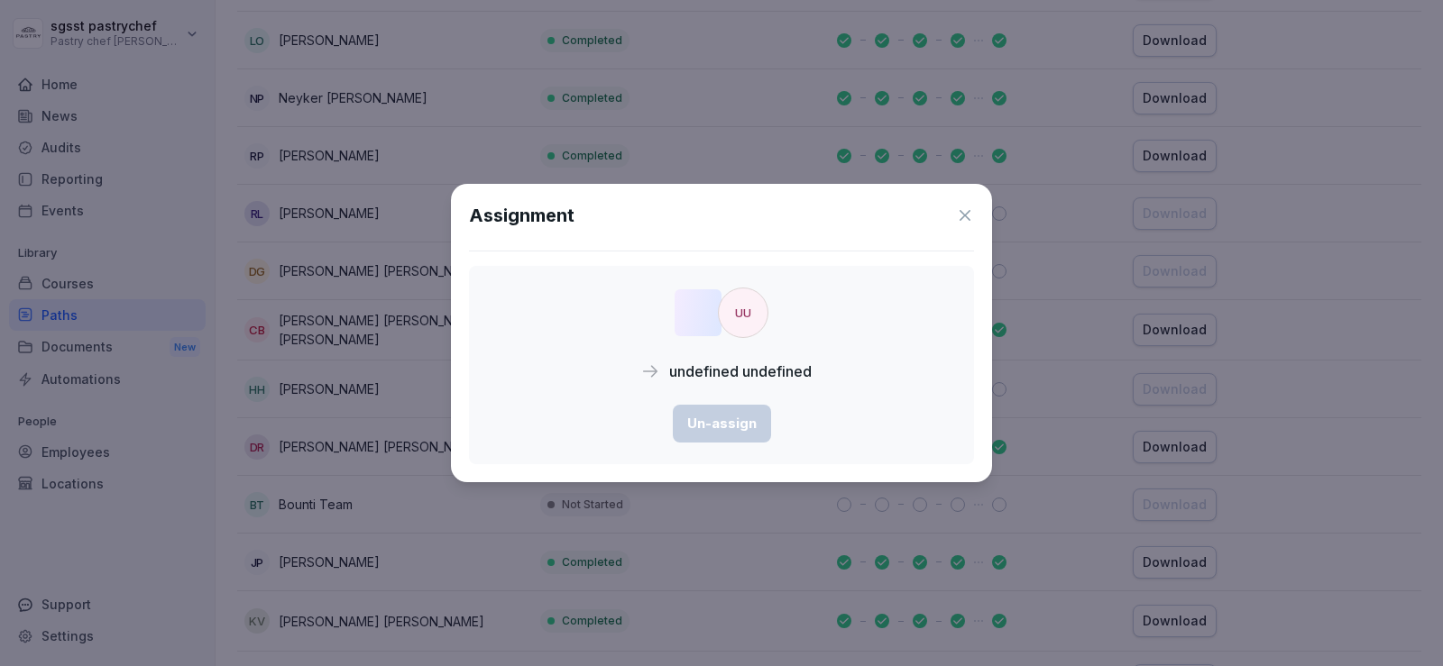
click at [963, 223] on icon at bounding box center [965, 215] width 18 height 18
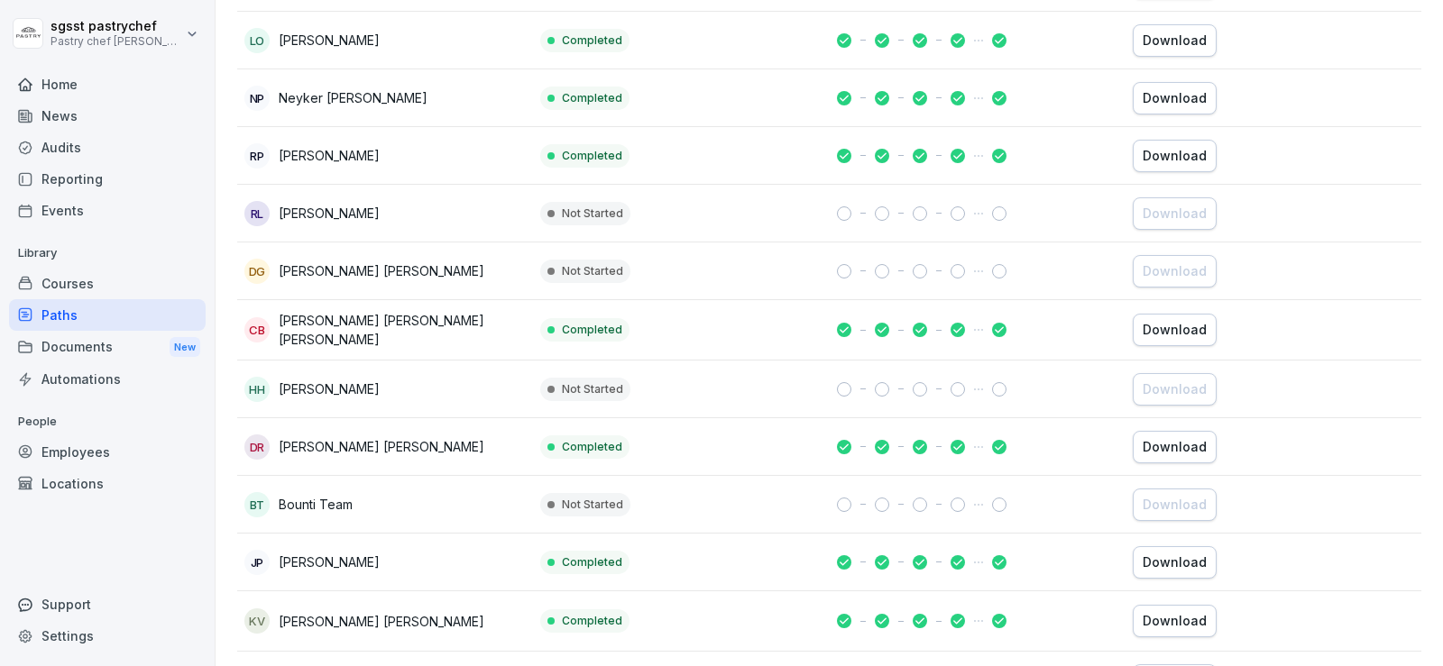
click at [372, 439] on p "[PERSON_NAME] [PERSON_NAME]" at bounding box center [382, 446] width 206 height 19
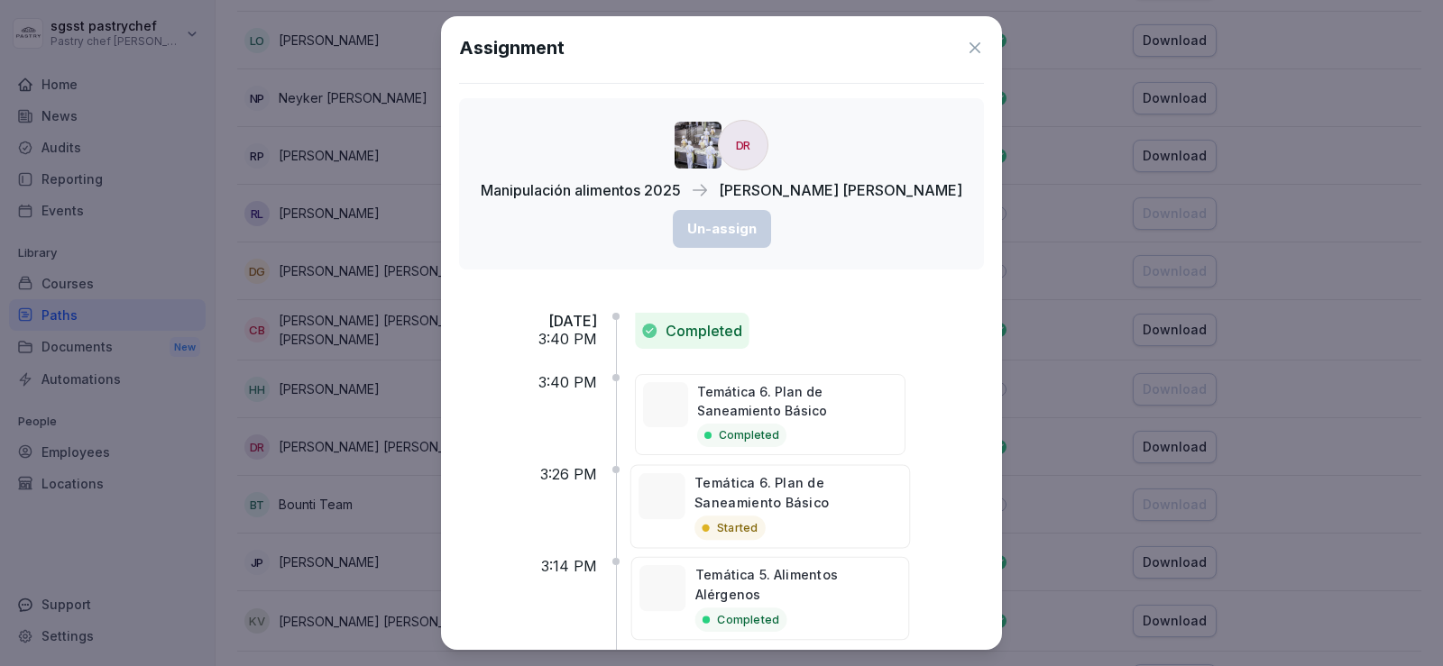
click at [88, 447] on div at bounding box center [721, 333] width 1443 height 666
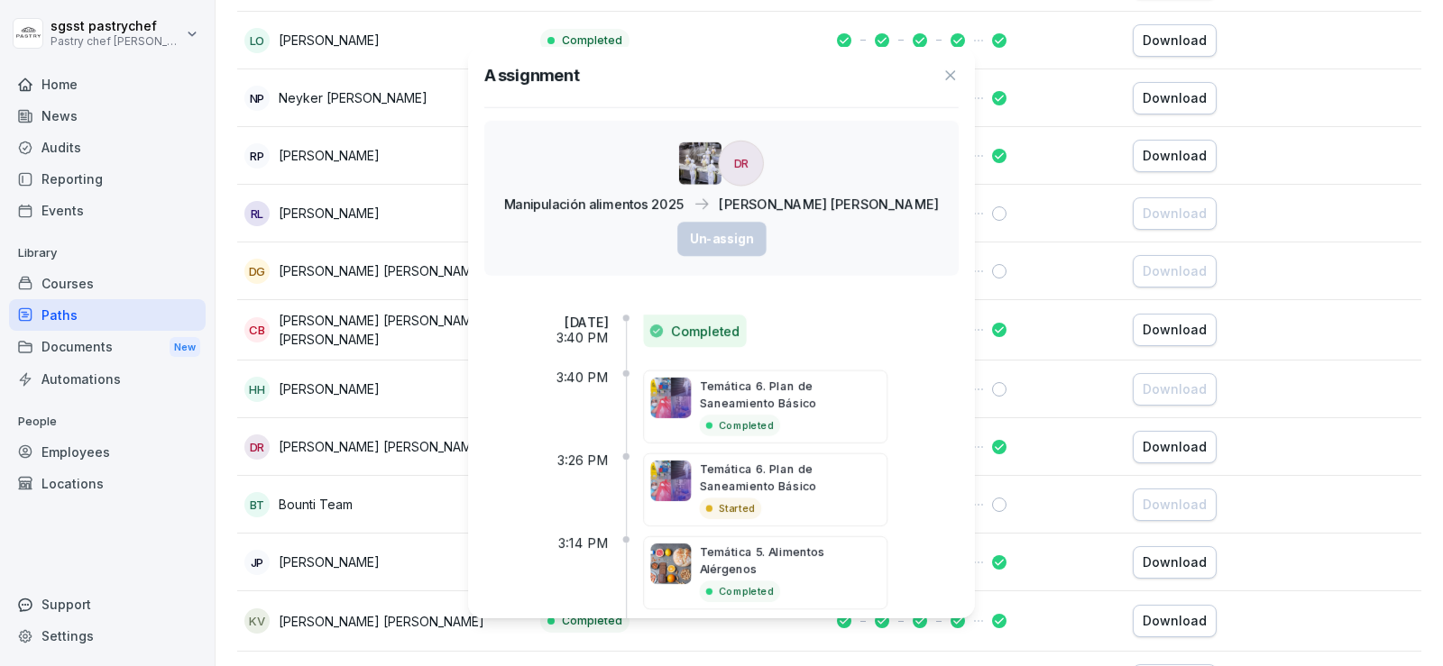
click at [88, 447] on div at bounding box center [721, 333] width 1443 height 666
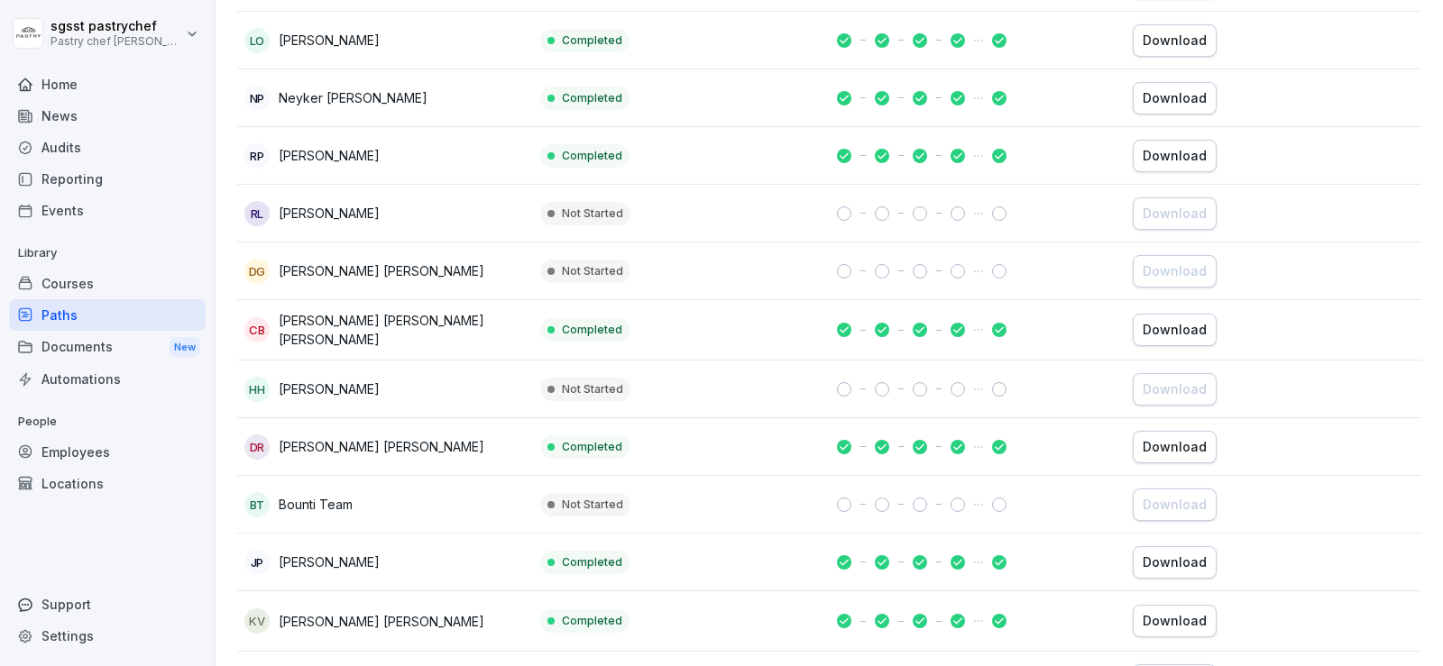
click at [88, 447] on div "Employees" at bounding box center [107, 452] width 197 height 32
click at [94, 453] on div "Employees" at bounding box center [107, 452] width 197 height 32
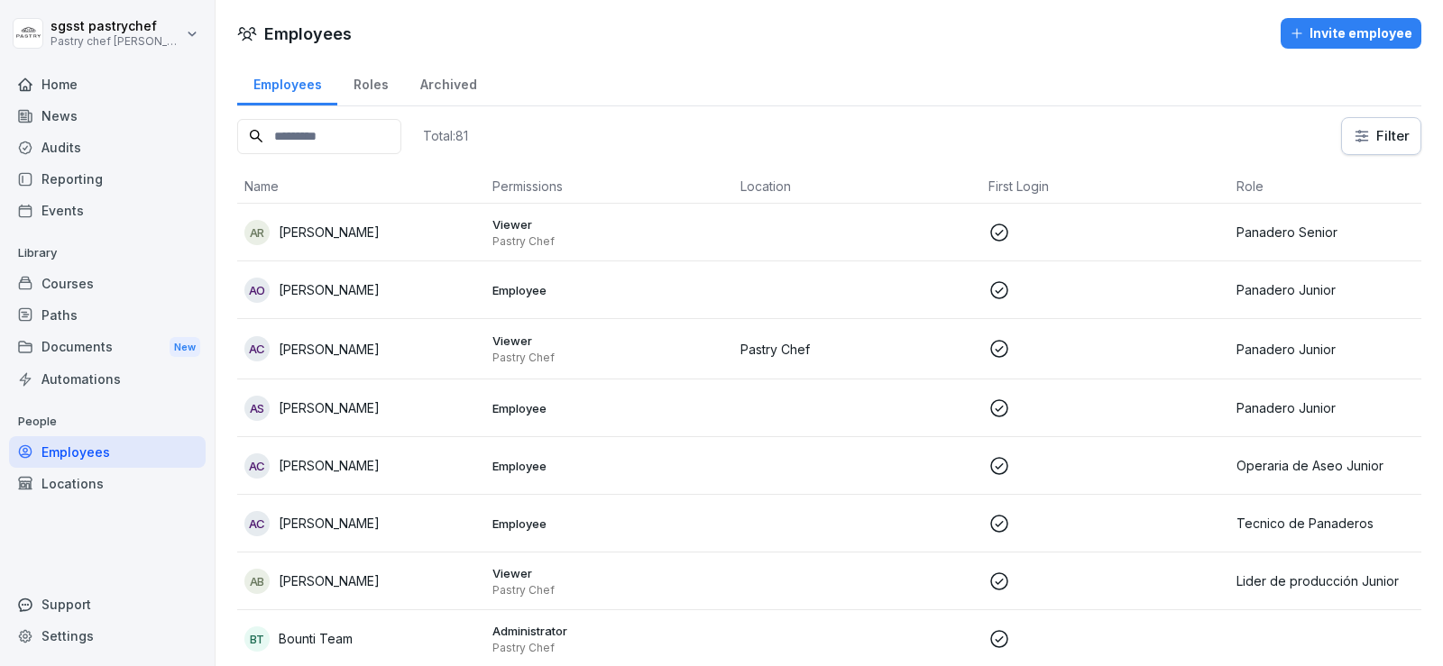
click at [322, 133] on input at bounding box center [319, 136] width 164 height 35
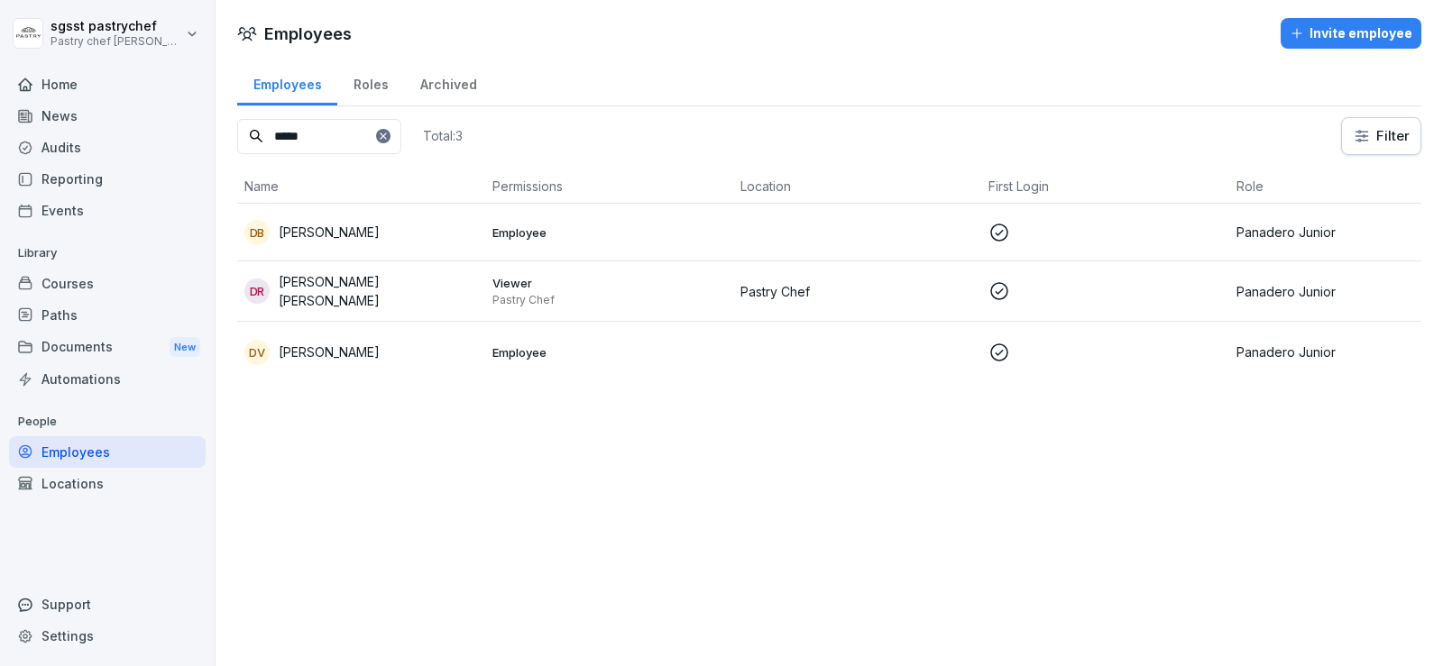
type input "*****"
click at [392, 273] on p "[PERSON_NAME] [PERSON_NAME]" at bounding box center [378, 291] width 199 height 38
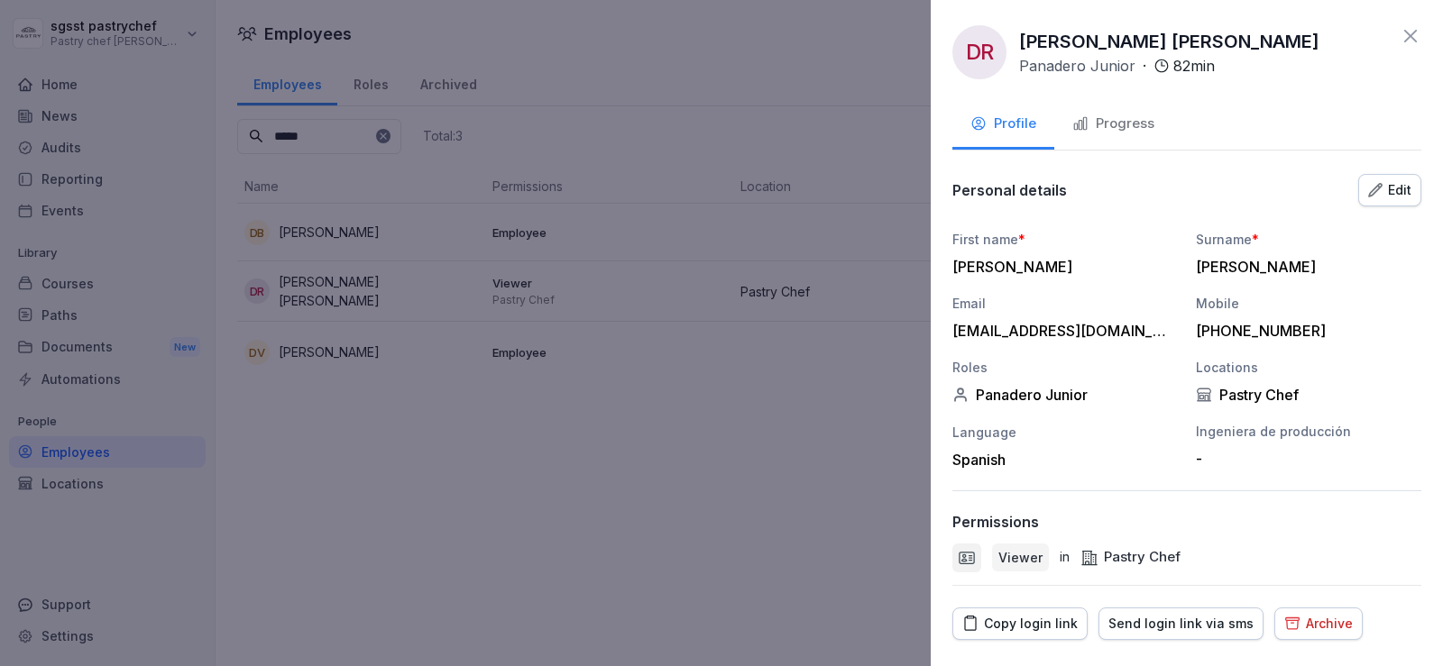
click at [1307, 615] on div "Archive" at bounding box center [1318, 624] width 69 height 20
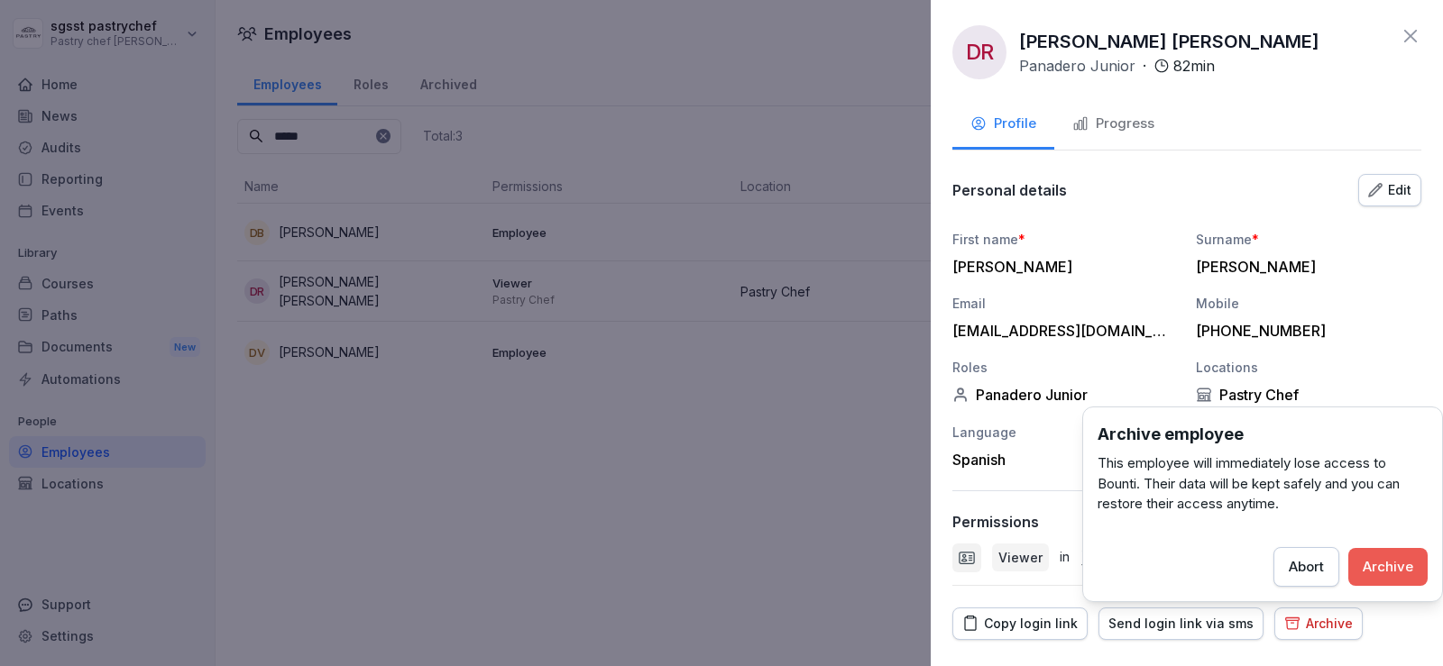
click at [1385, 562] on div "Archive" at bounding box center [1387, 567] width 50 height 20
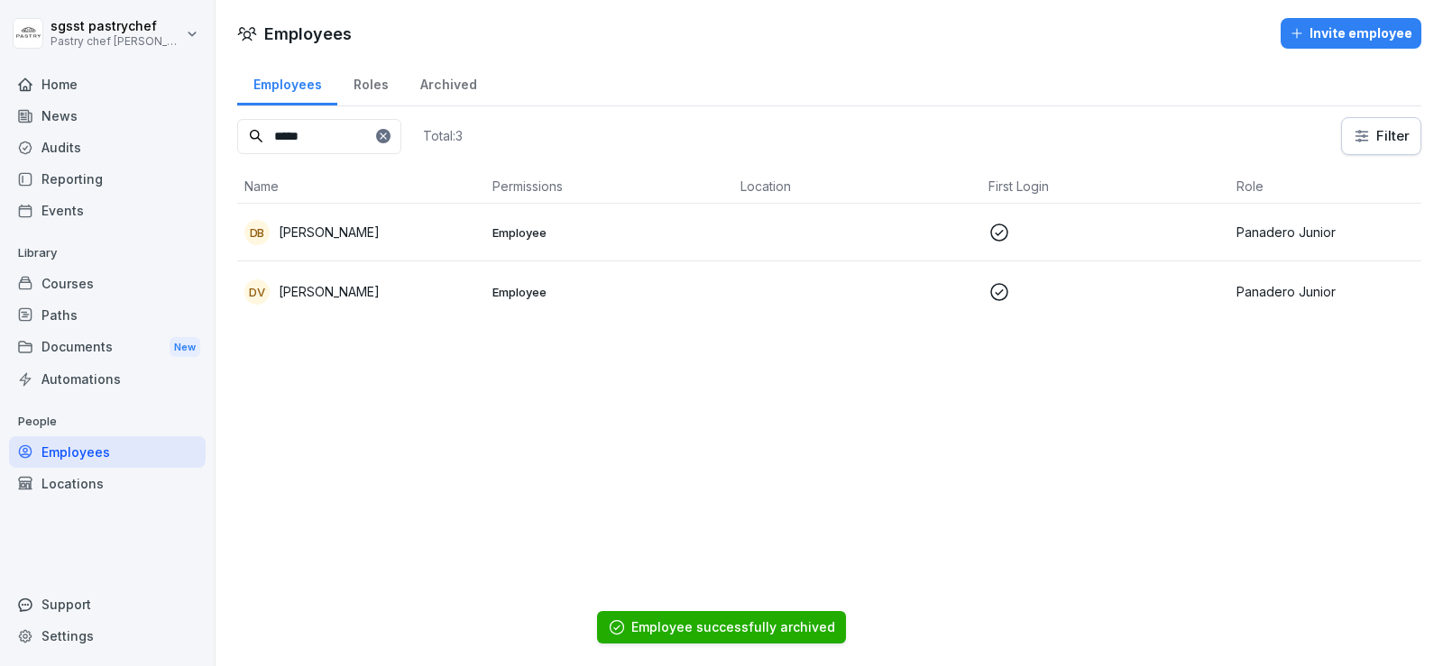
click at [389, 141] on icon at bounding box center [383, 136] width 11 height 11
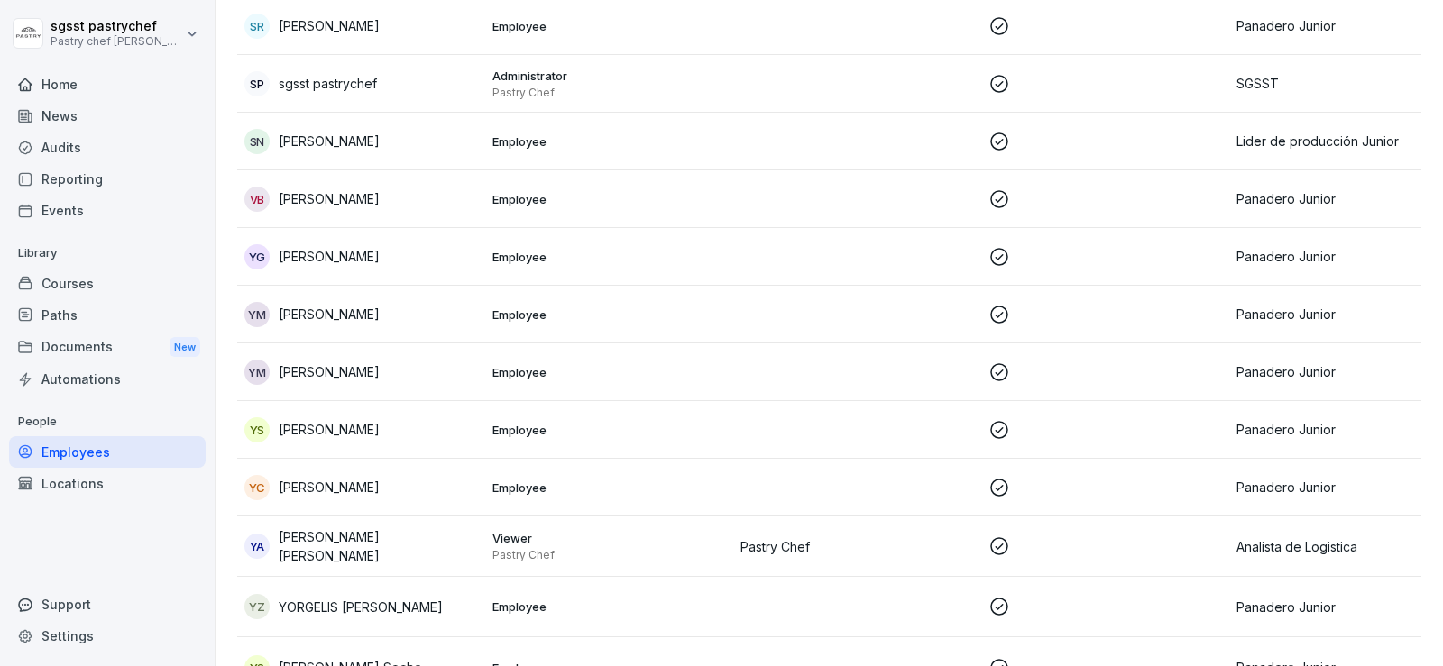
scroll to position [4258, 0]
